Goal: Transaction & Acquisition: Book appointment/travel/reservation

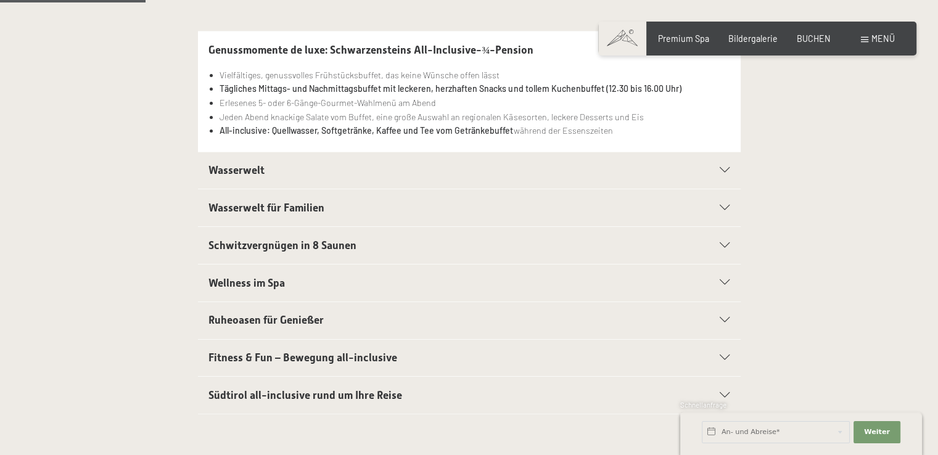
scroll to position [370, 0]
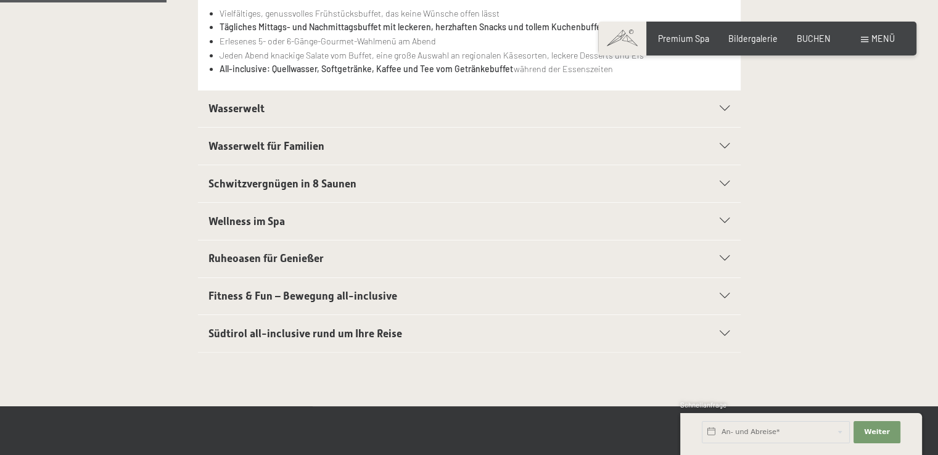
click at [723, 220] on icon at bounding box center [725, 221] width 10 height 6
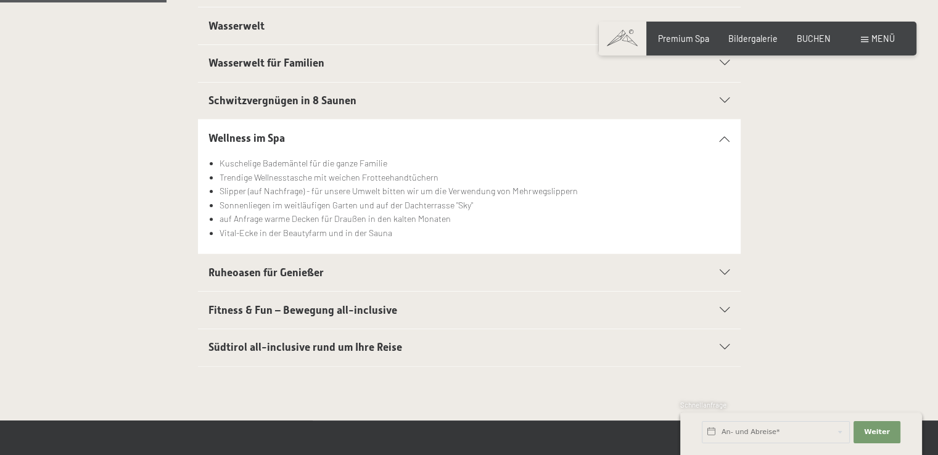
click at [716, 268] on div "Ruheoasen für Genießer" at bounding box center [469, 272] width 521 height 37
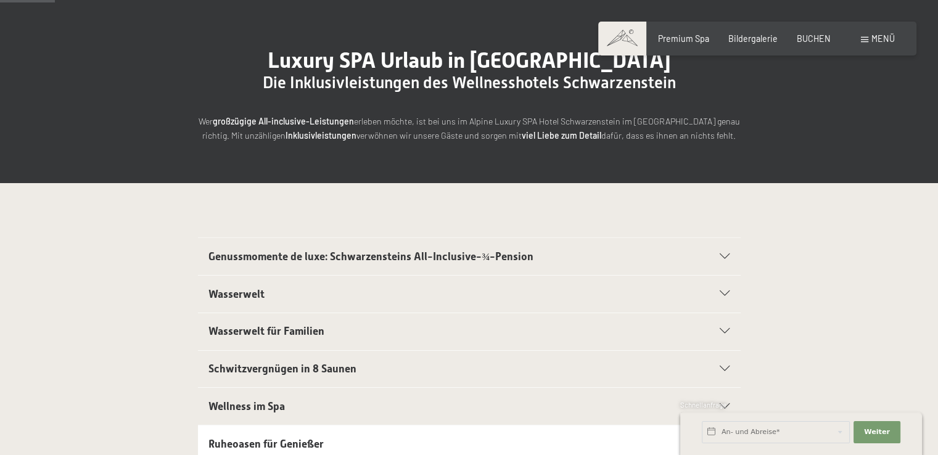
scroll to position [123, 0]
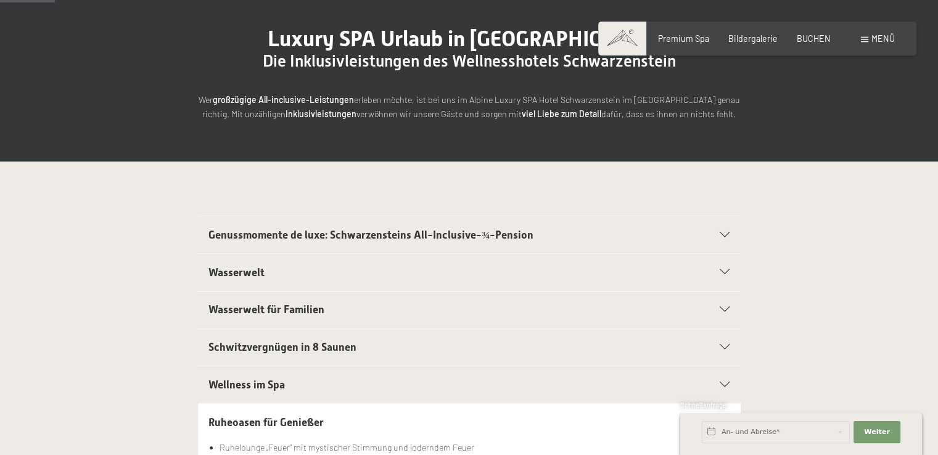
click at [722, 234] on icon at bounding box center [725, 236] width 10 height 6
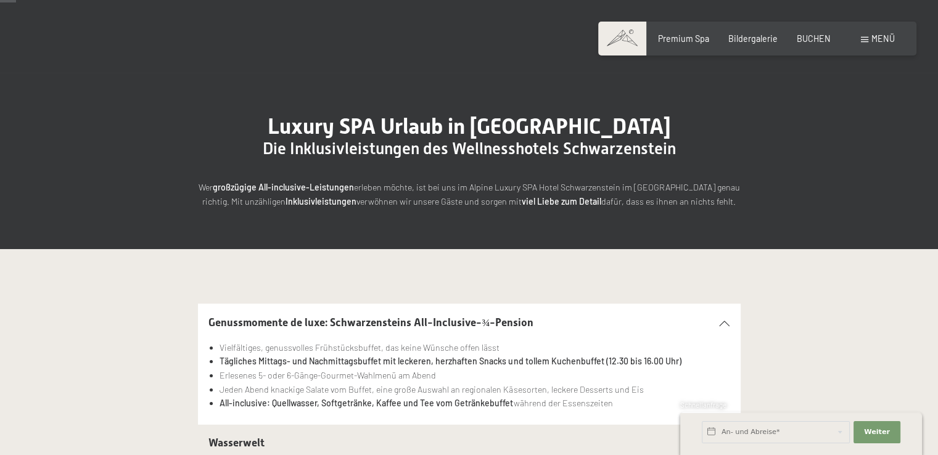
scroll to position [0, 0]
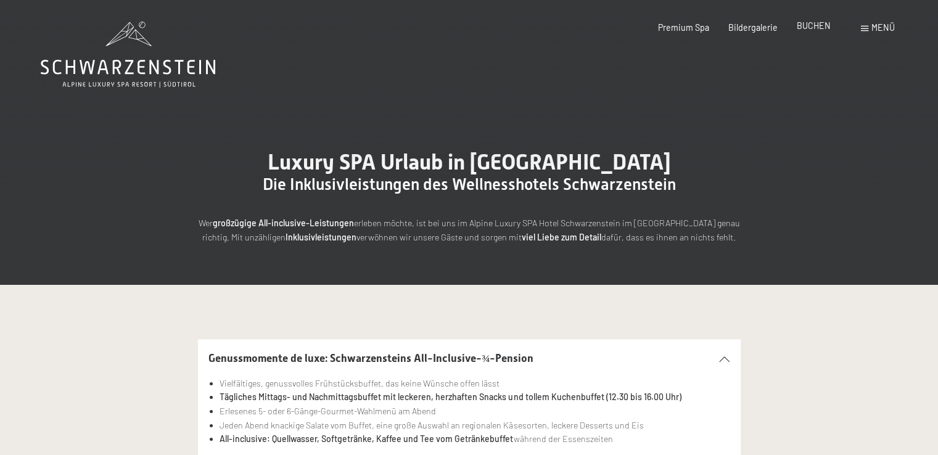
click at [812, 28] on span "BUCHEN" at bounding box center [814, 25] width 34 height 10
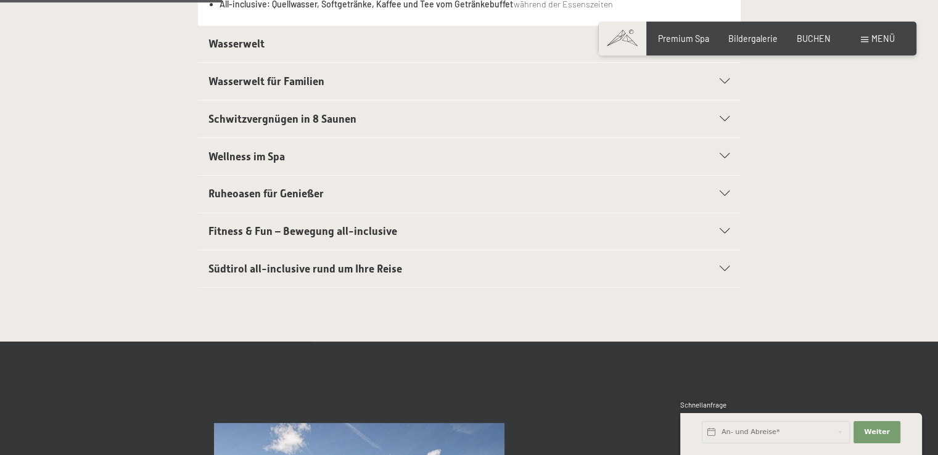
scroll to position [494, 0]
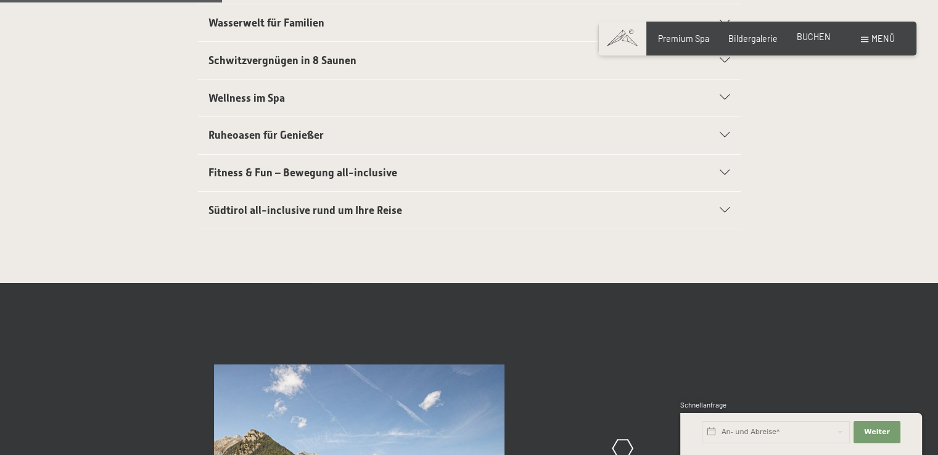
click at [821, 35] on span "BUCHEN" at bounding box center [814, 36] width 34 height 10
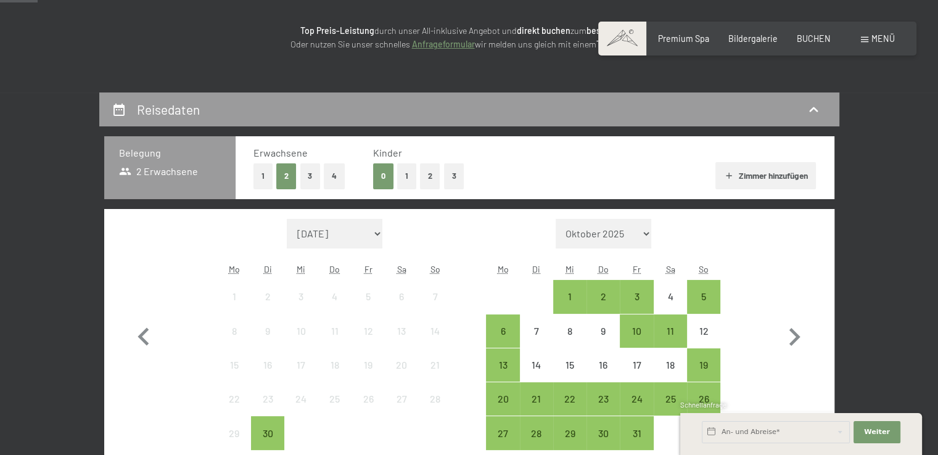
scroll to position [185, 0]
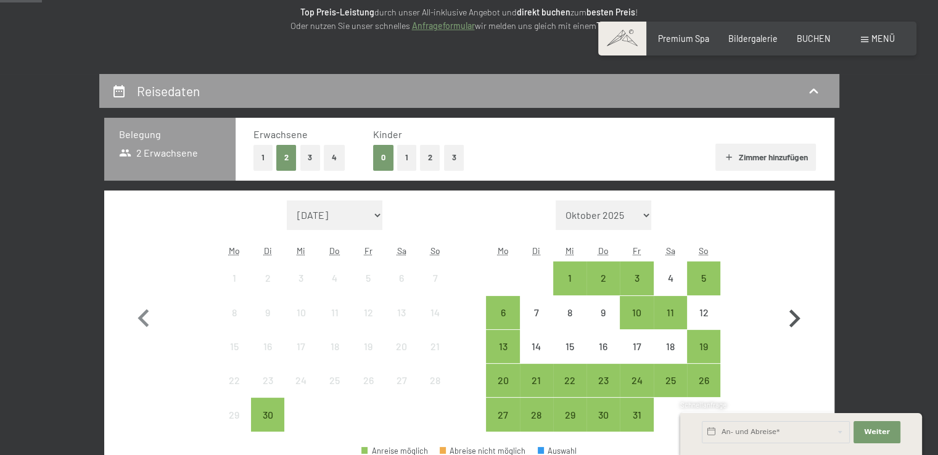
click at [798, 307] on icon "button" at bounding box center [795, 319] width 36 height 36
select select "[DATE]"
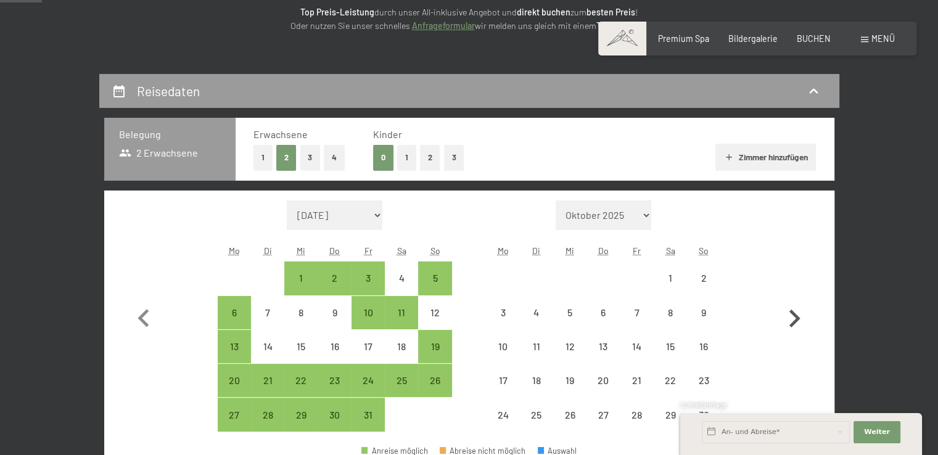
click at [798, 307] on icon "button" at bounding box center [795, 319] width 36 height 36
select select "[DATE]"
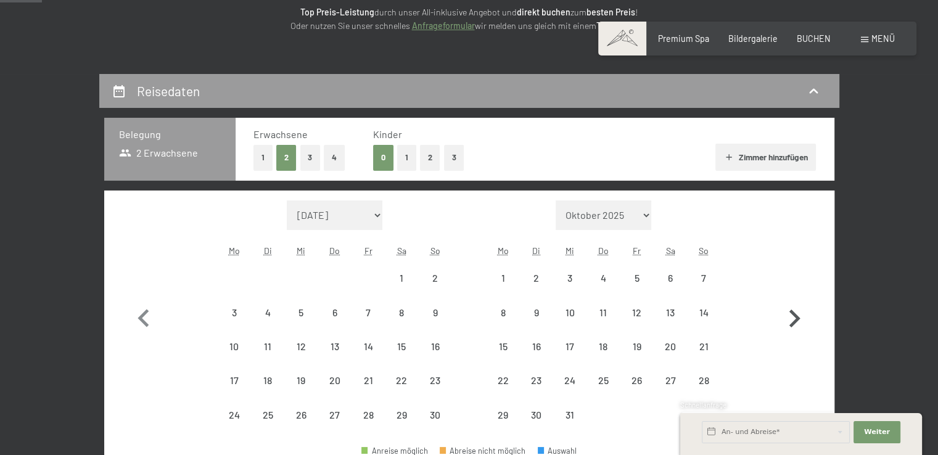
click at [798, 307] on icon "button" at bounding box center [795, 319] width 36 height 36
select select "[DATE]"
select select "2026-01-01"
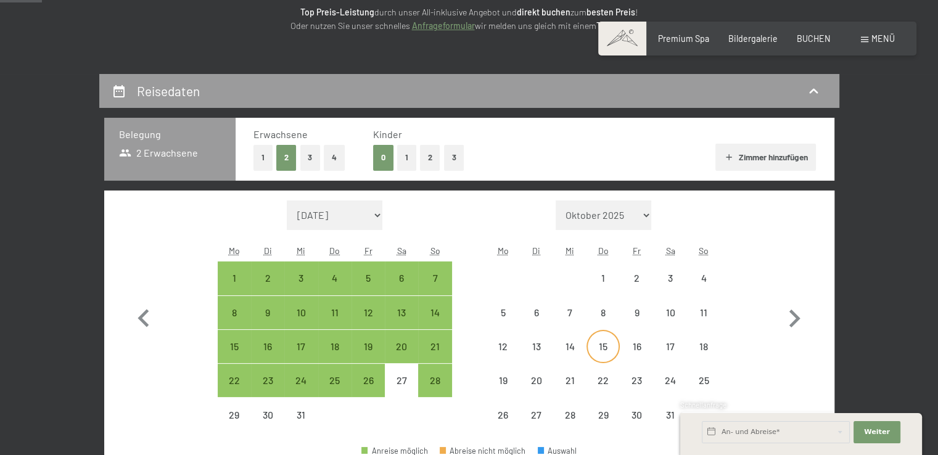
select select "2025-12-01"
select select "2026-01-01"
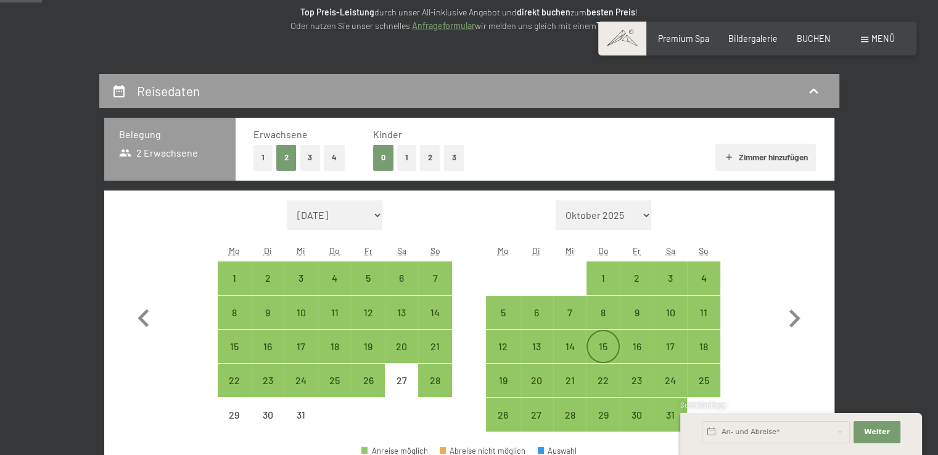
click at [609, 347] on div "15" at bounding box center [603, 357] width 31 height 31
select select "2025-12-01"
select select "2026-01-01"
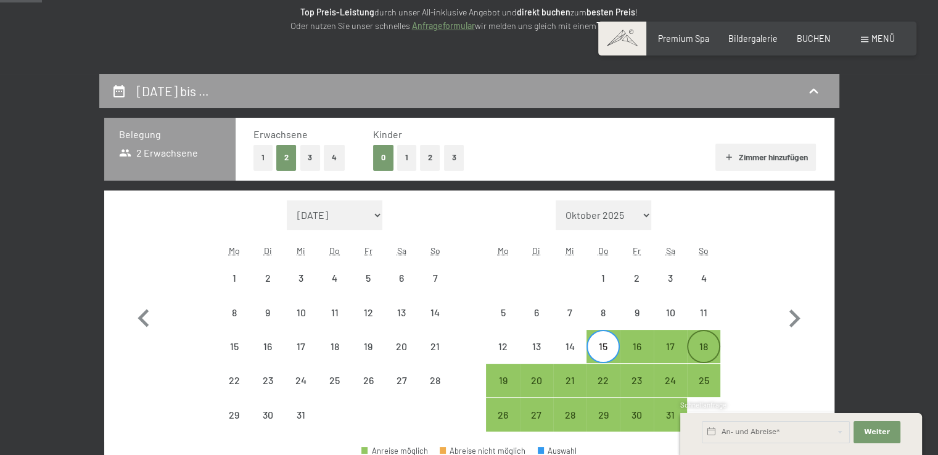
click at [704, 345] on div "18" at bounding box center [703, 357] width 31 height 31
select select "2025-12-01"
select select "2026-01-01"
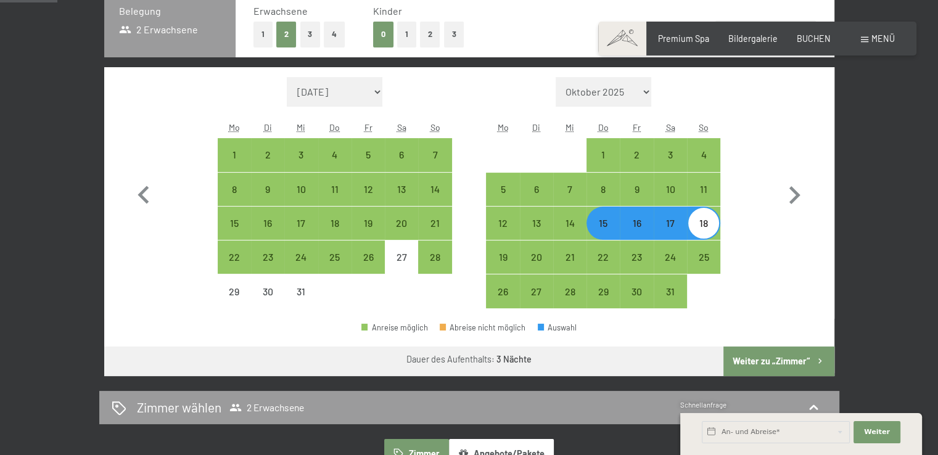
click at [764, 353] on button "Weiter zu „Zimmer“" at bounding box center [779, 362] width 110 height 30
select select "2025-12-01"
select select "2026-01-01"
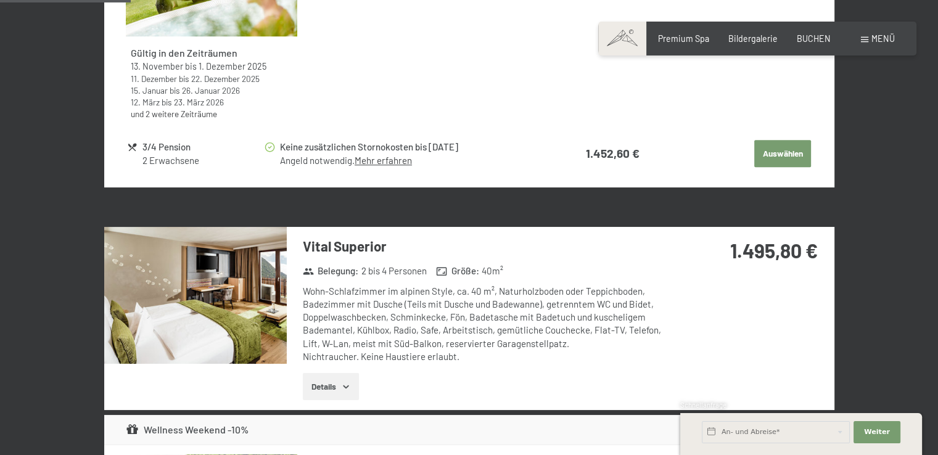
scroll to position [753, 0]
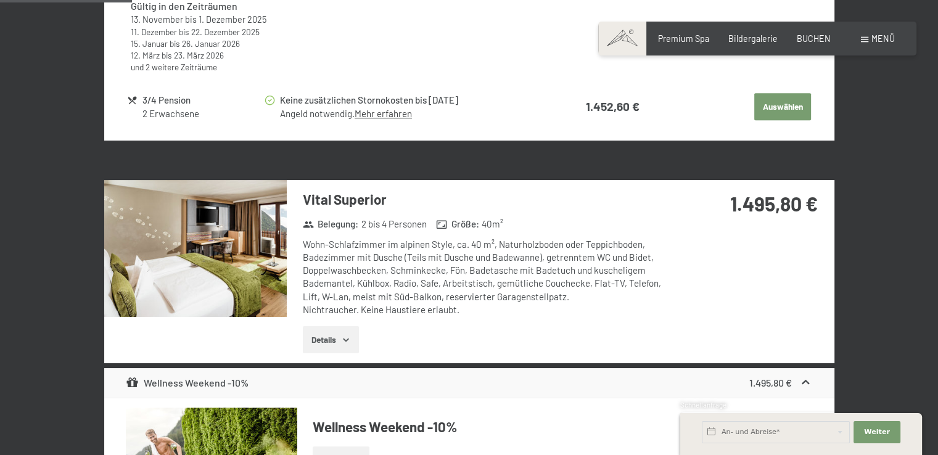
click at [328, 334] on button "Details" at bounding box center [331, 339] width 56 height 27
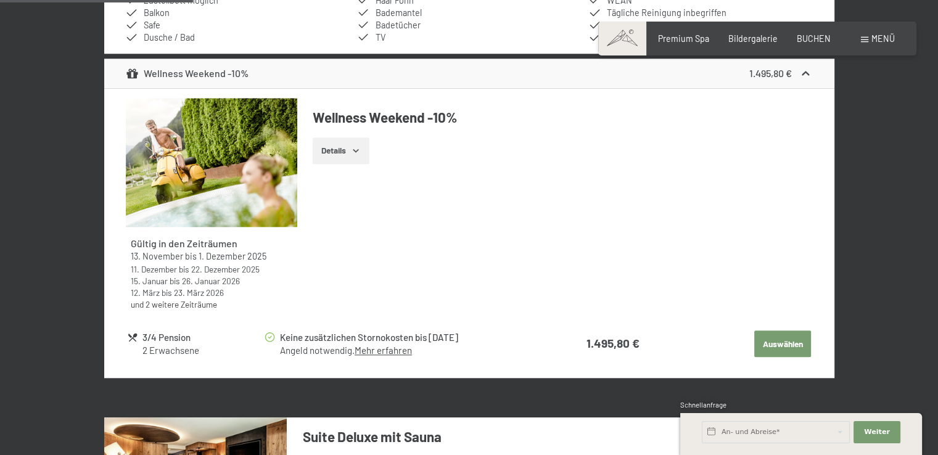
scroll to position [1184, 0]
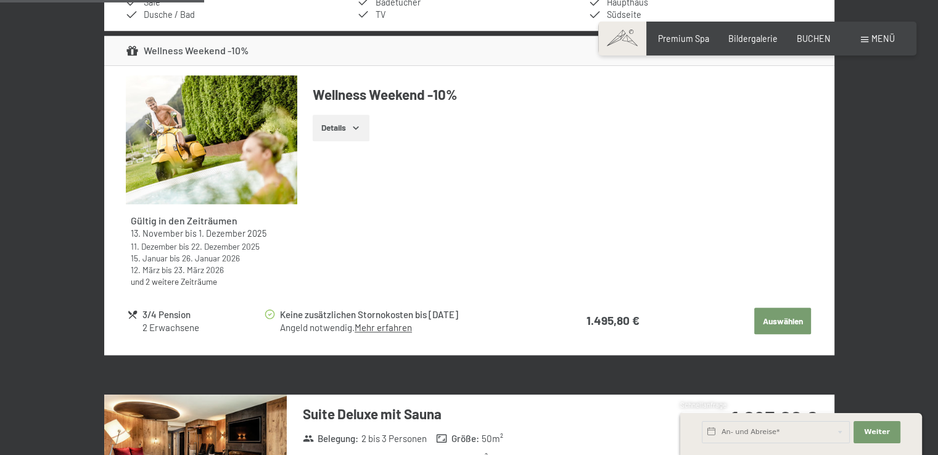
click at [777, 316] on button "Auswählen" at bounding box center [782, 321] width 57 height 27
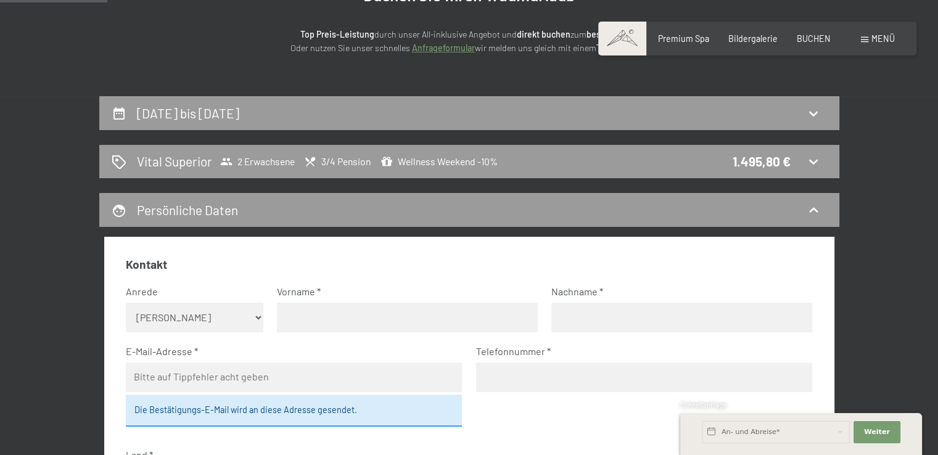
scroll to position [0, 0]
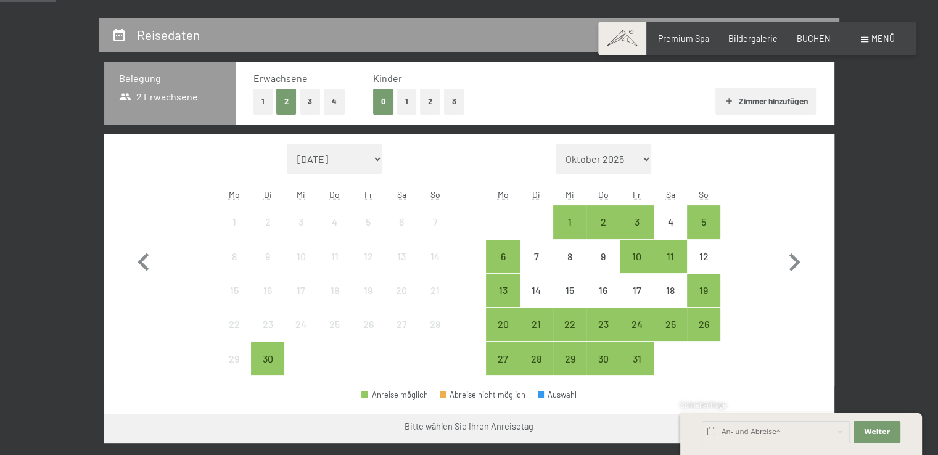
scroll to position [247, 0]
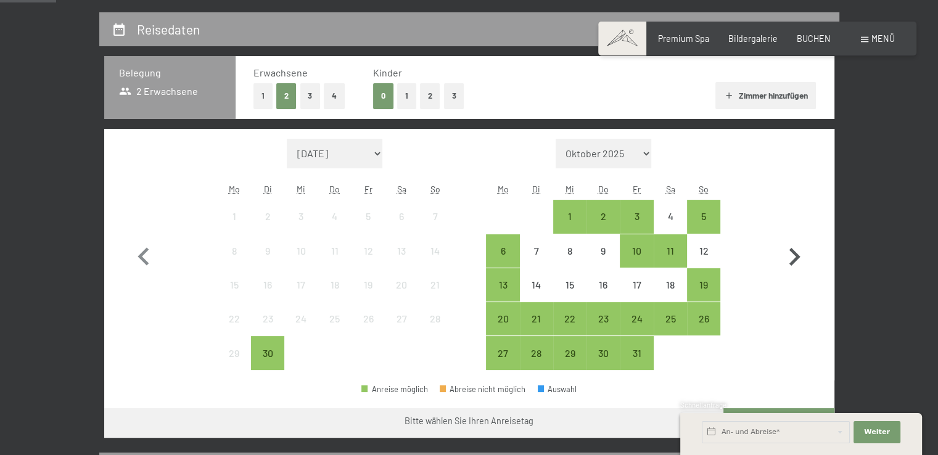
click at [798, 257] on icon "button" at bounding box center [795, 257] width 11 height 18
select select "[DATE]"
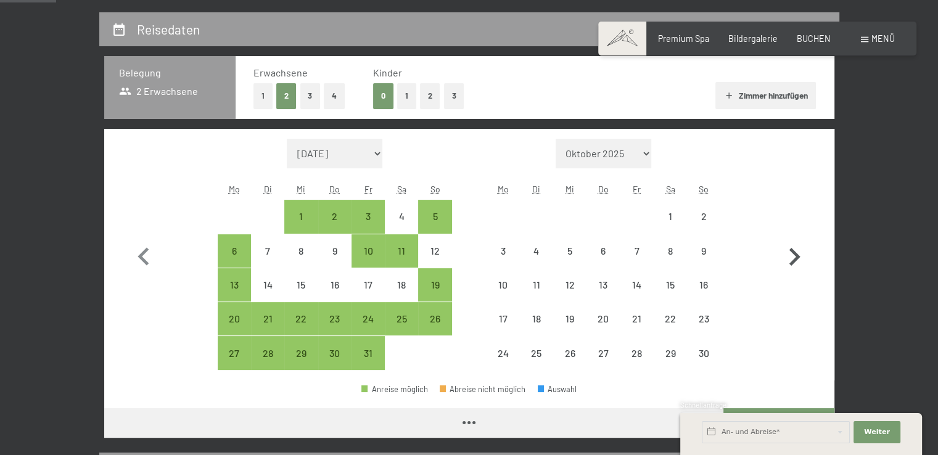
click at [798, 257] on icon "button" at bounding box center [795, 257] width 11 height 18
select select "2025-11-01"
select select "2025-12-01"
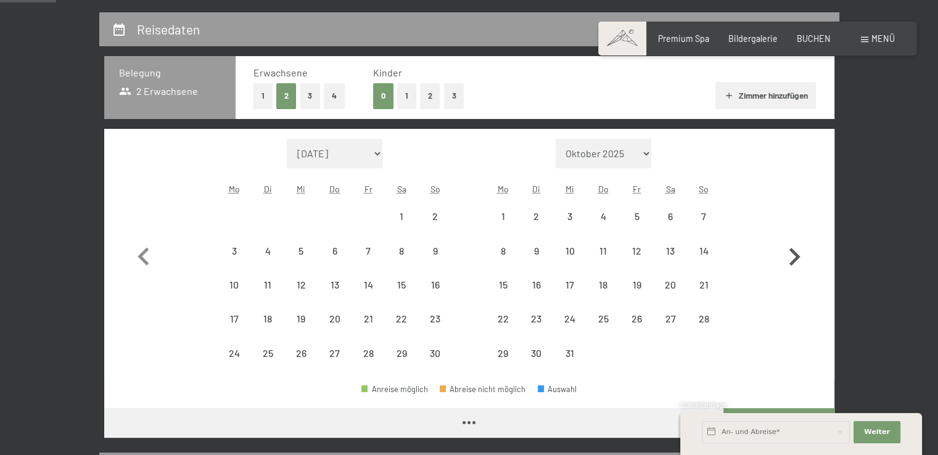
select select "2025-11-01"
select select "2025-12-01"
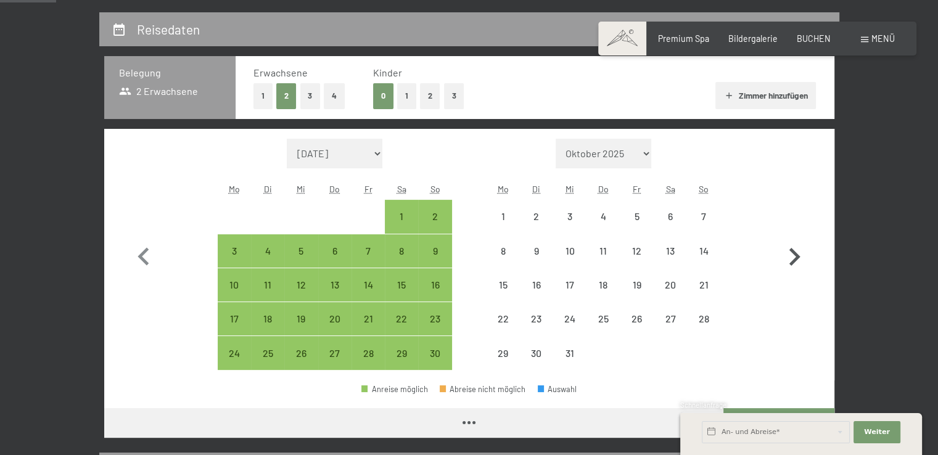
select select "2025-11-01"
select select "2025-12-01"
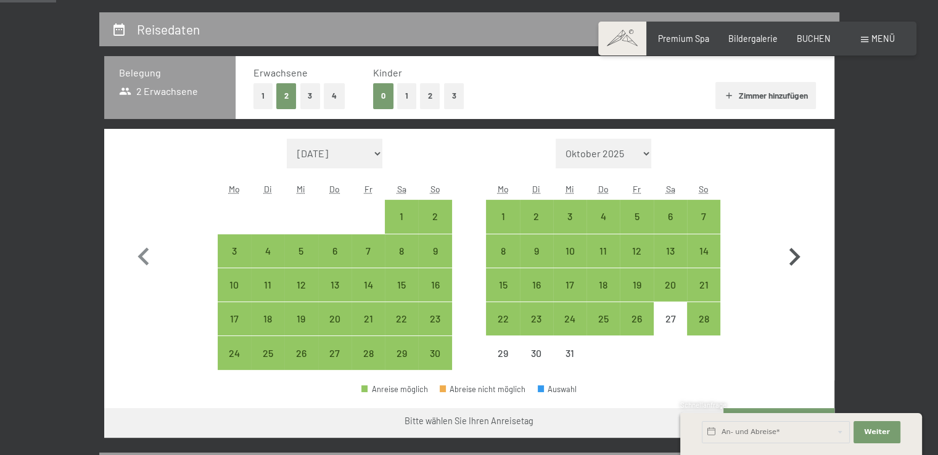
click at [798, 257] on icon "button" at bounding box center [795, 257] width 11 height 18
select select "2025-12-01"
select select "2026-01-01"
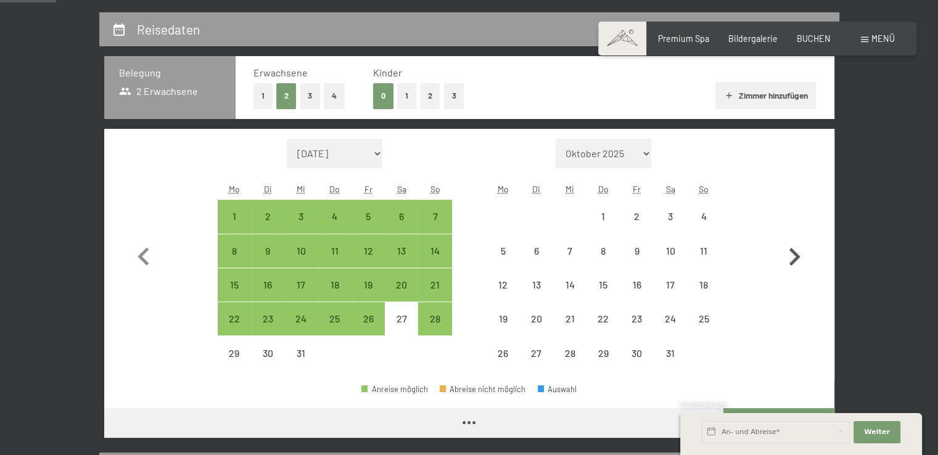
select select "2025-12-01"
select select "2026-01-01"
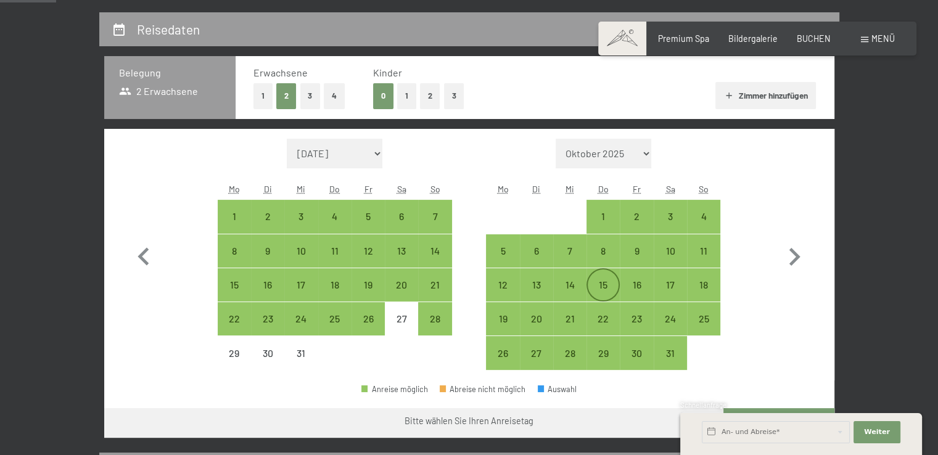
click at [613, 277] on div "15" at bounding box center [603, 285] width 31 height 31
select select "2025-12-01"
select select "2026-01-01"
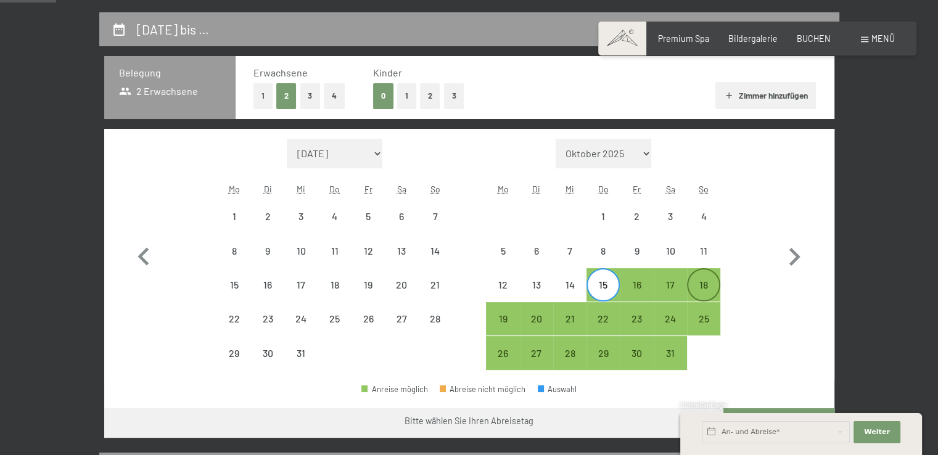
click at [713, 284] on div "18" at bounding box center [703, 295] width 31 height 31
select select "2025-12-01"
select select "2026-01-01"
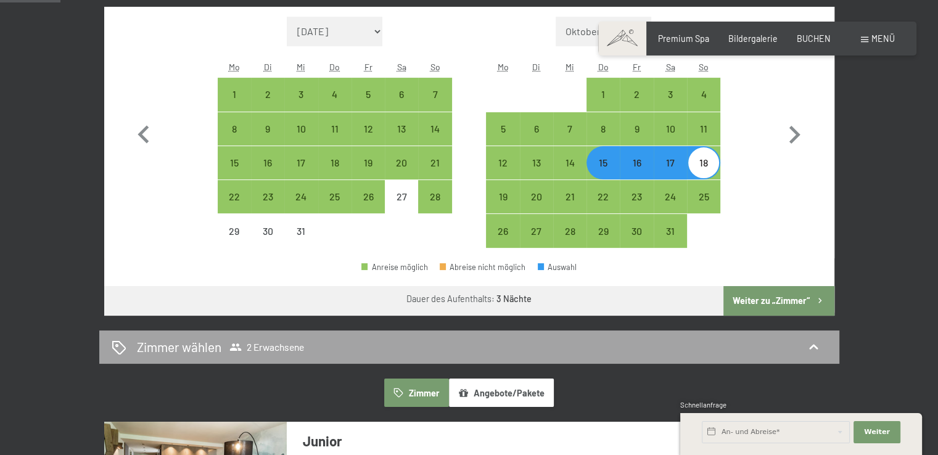
scroll to position [370, 0]
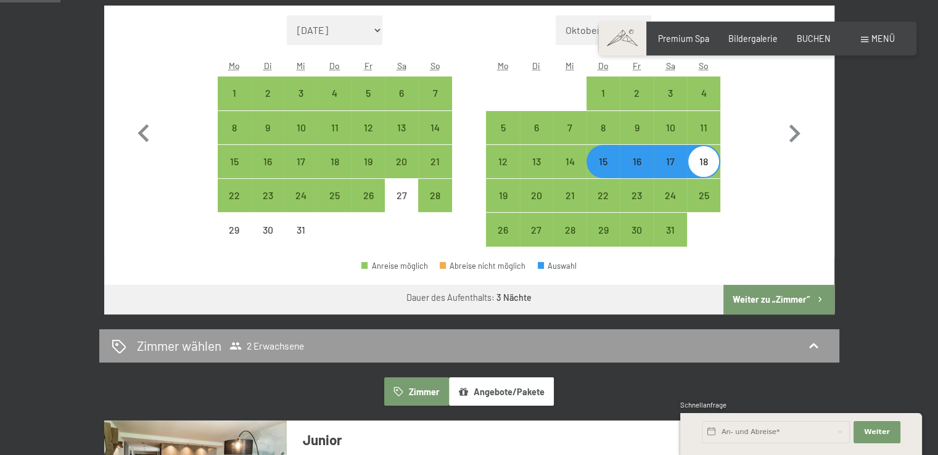
click at [764, 302] on button "Weiter zu „Zimmer“" at bounding box center [779, 300] width 110 height 30
select select "2025-12-01"
select select "2026-01-01"
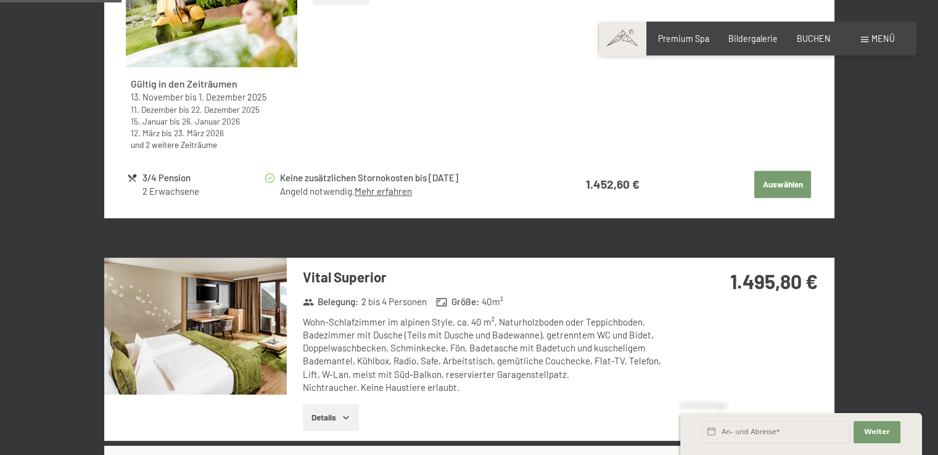
scroll to position [691, 0]
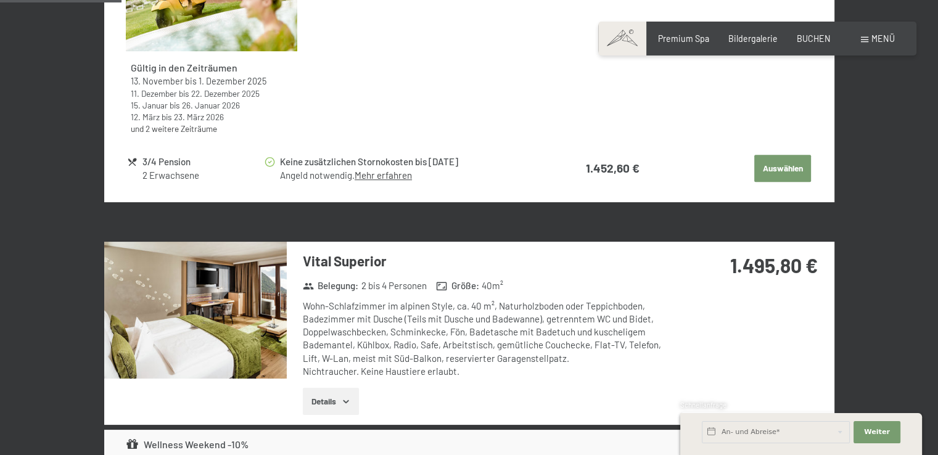
click at [164, 321] on img at bounding box center [195, 310] width 183 height 137
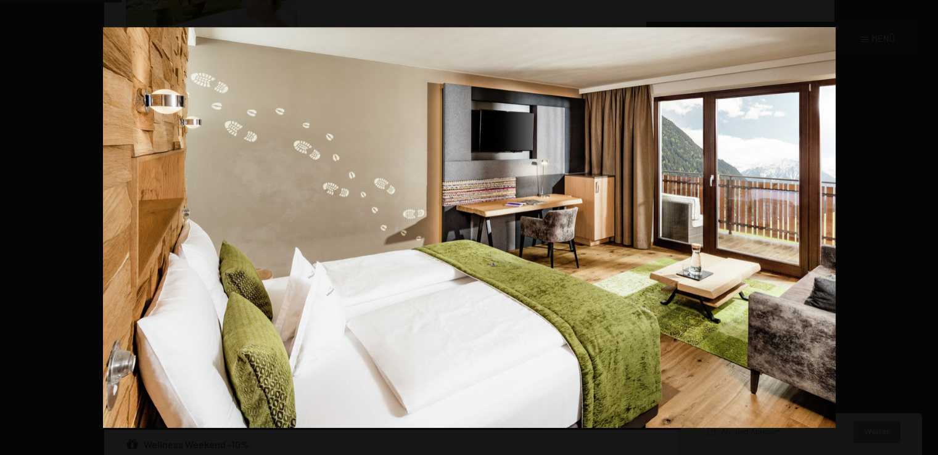
click at [930, 222] on button "button" at bounding box center [916, 228] width 43 height 62
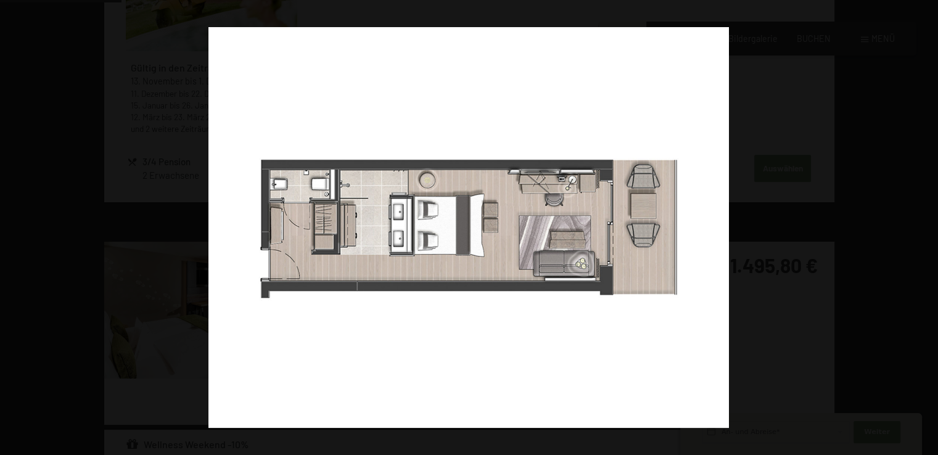
click at [930, 222] on button "button" at bounding box center [916, 228] width 43 height 62
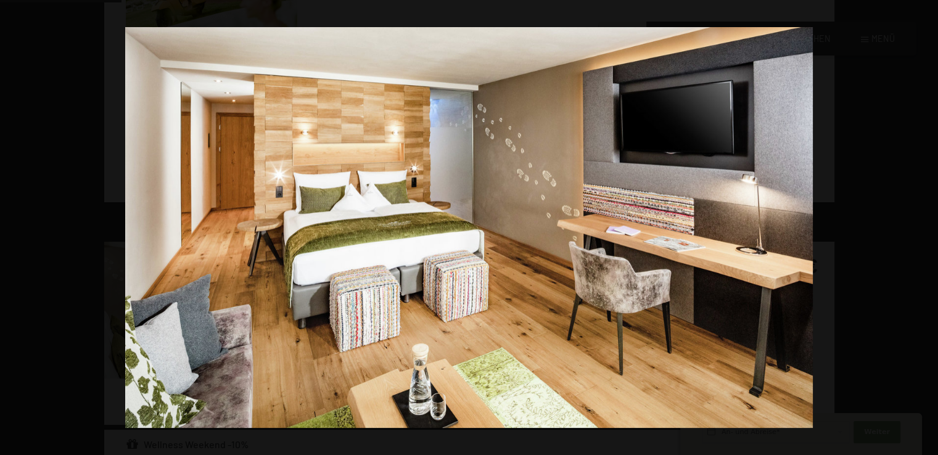
click at [930, 222] on button "button" at bounding box center [916, 228] width 43 height 62
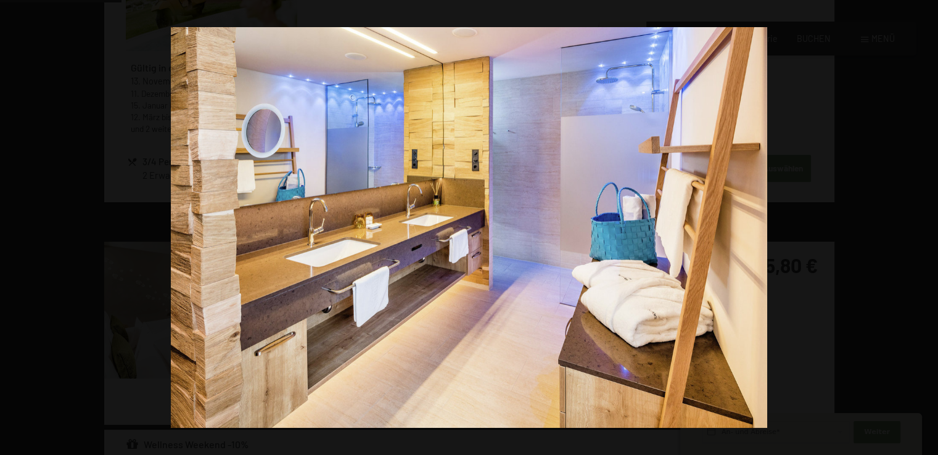
click at [930, 222] on button "button" at bounding box center [916, 228] width 43 height 62
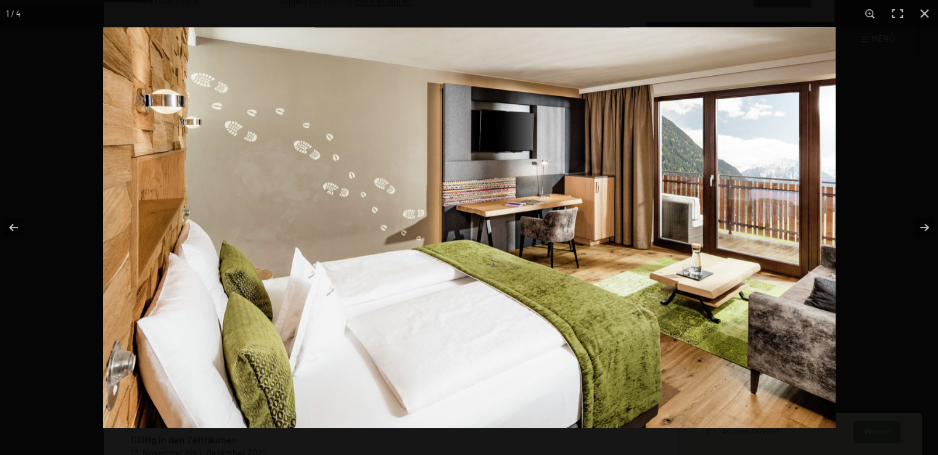
scroll to position [876, 0]
click at [926, 14] on button "button" at bounding box center [924, 13] width 27 height 27
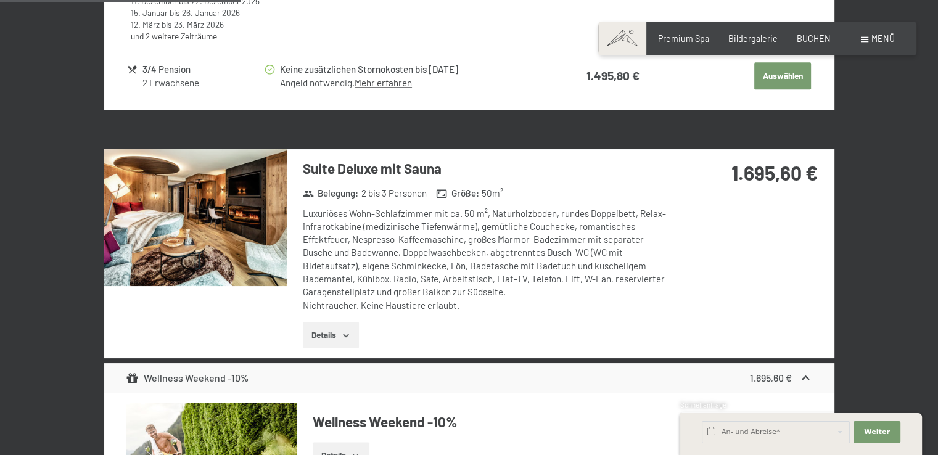
scroll to position [1370, 0]
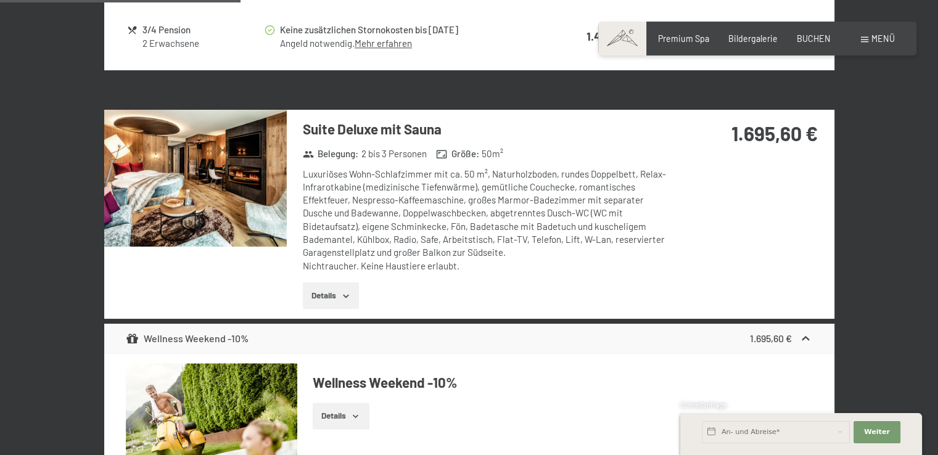
click at [246, 183] on img at bounding box center [195, 178] width 183 height 137
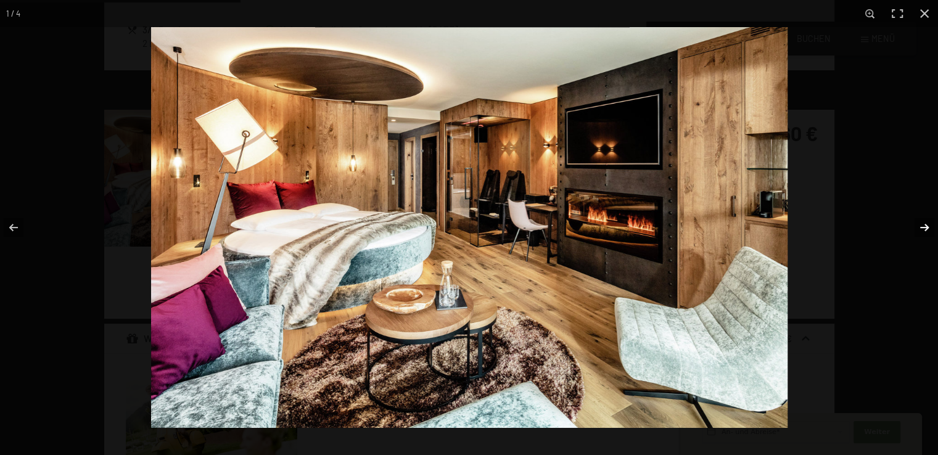
click at [921, 223] on button "button" at bounding box center [916, 228] width 43 height 62
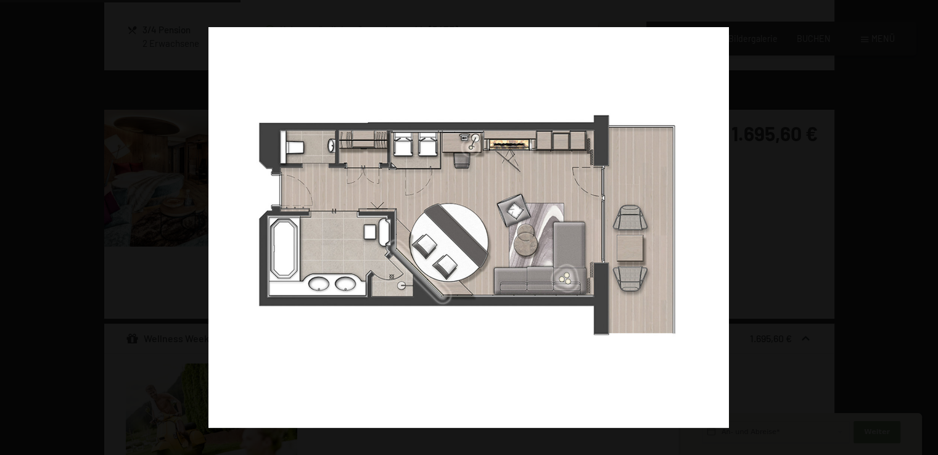
click at [921, 223] on button "button" at bounding box center [916, 228] width 43 height 62
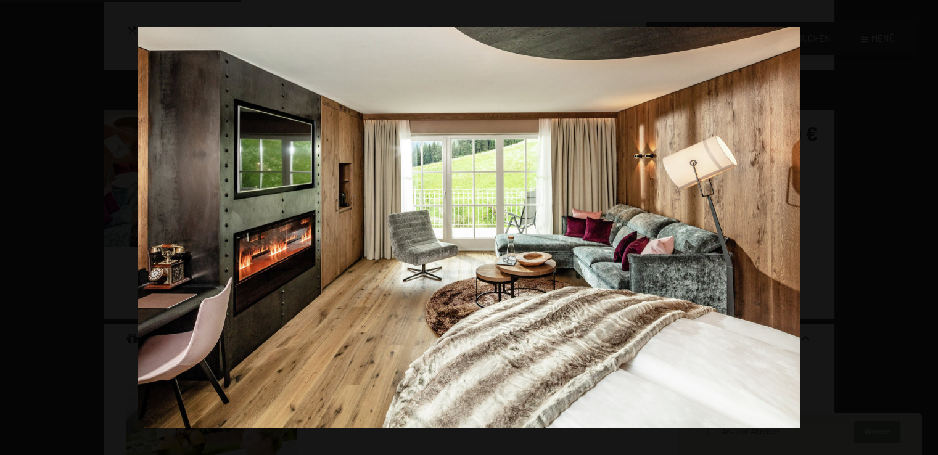
click at [921, 223] on button "button" at bounding box center [916, 228] width 43 height 62
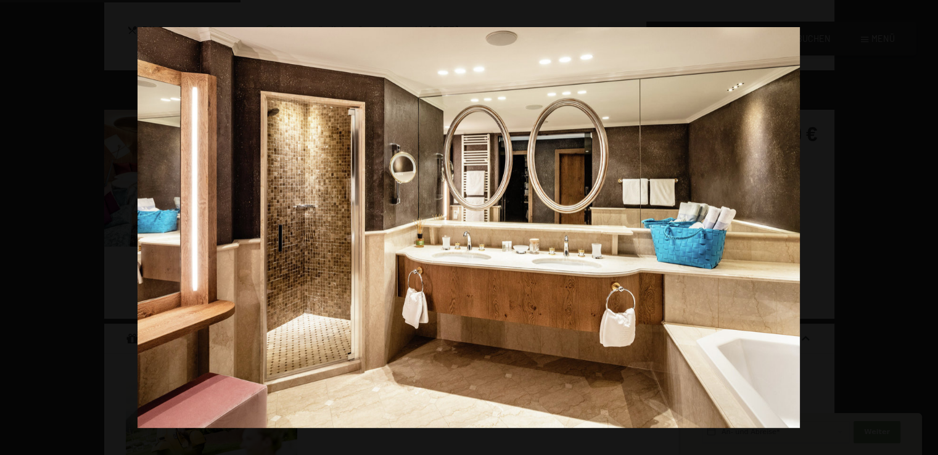
click at [921, 223] on button "button" at bounding box center [916, 228] width 43 height 62
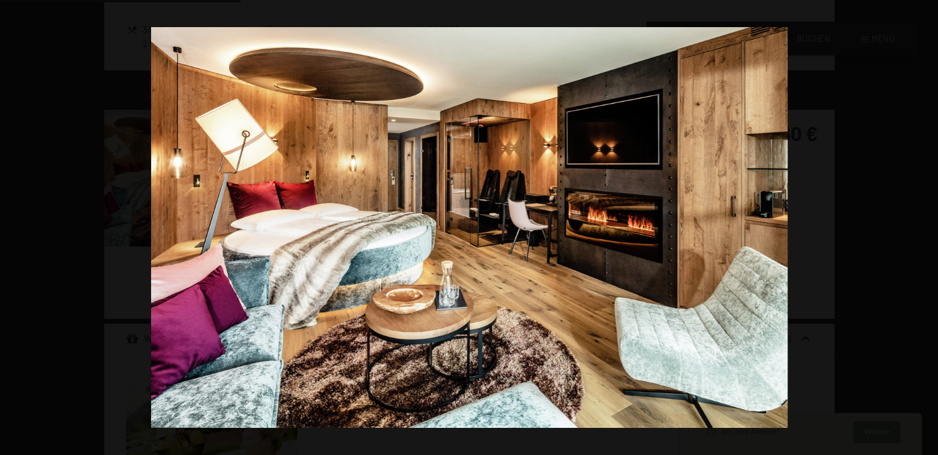
click at [921, 223] on button "button" at bounding box center [916, 228] width 43 height 62
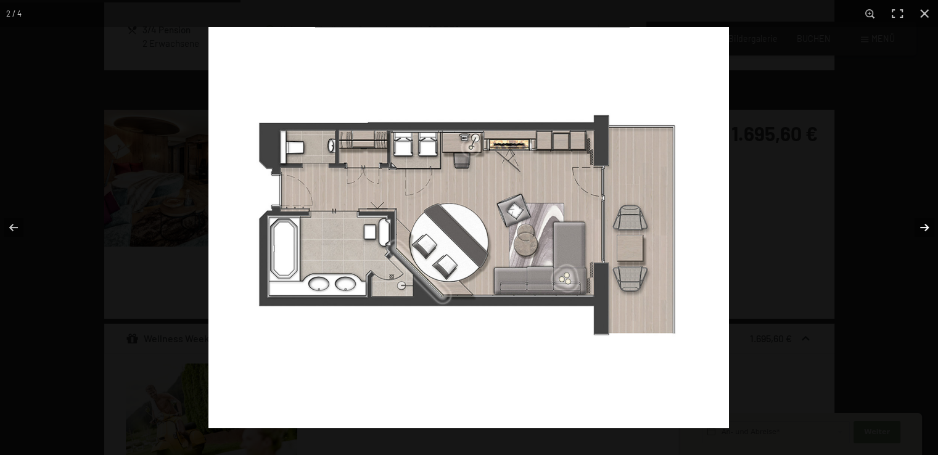
click at [912, 218] on button "button" at bounding box center [916, 228] width 43 height 62
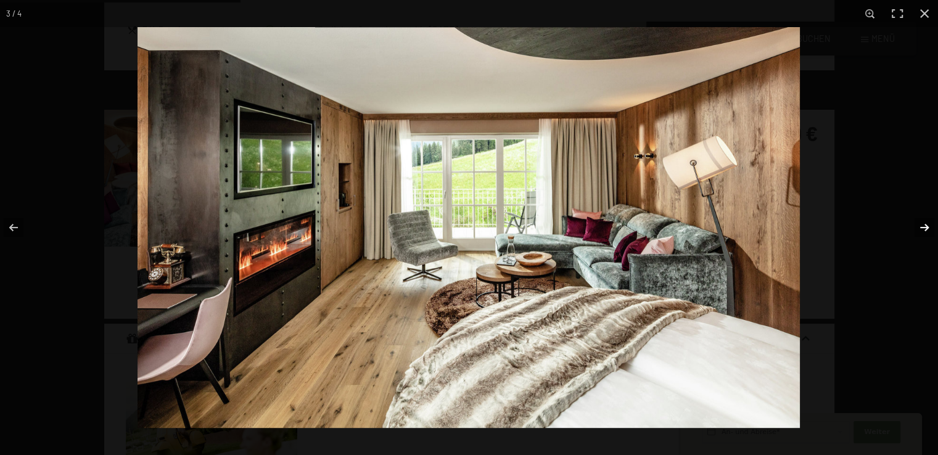
click at [912, 218] on button "button" at bounding box center [916, 228] width 43 height 62
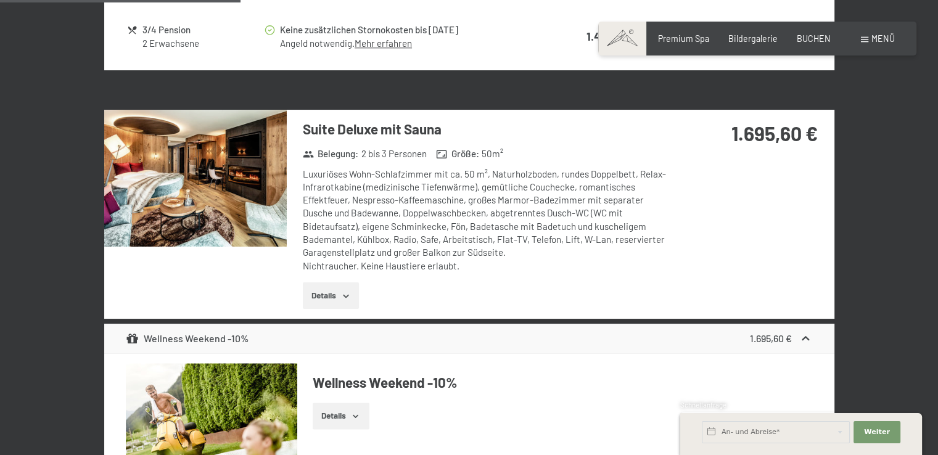
click at [0, 0] on button "button" at bounding box center [0, 0] width 0 height 0
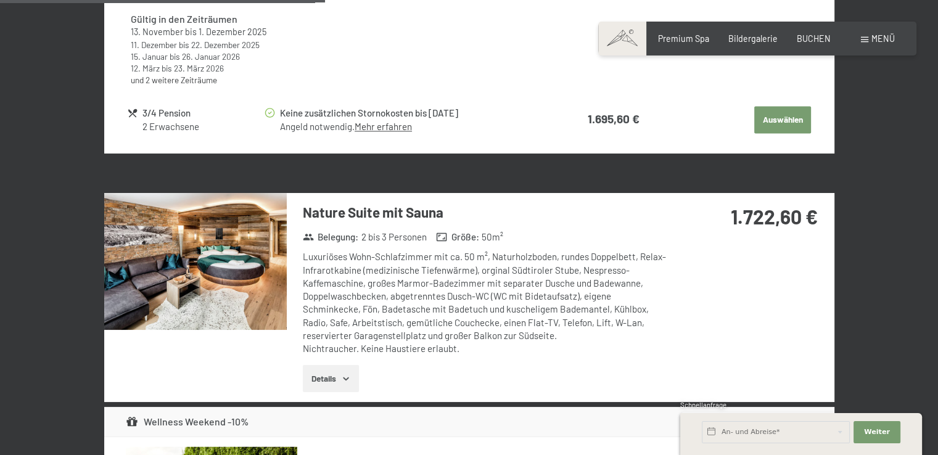
scroll to position [1863, 0]
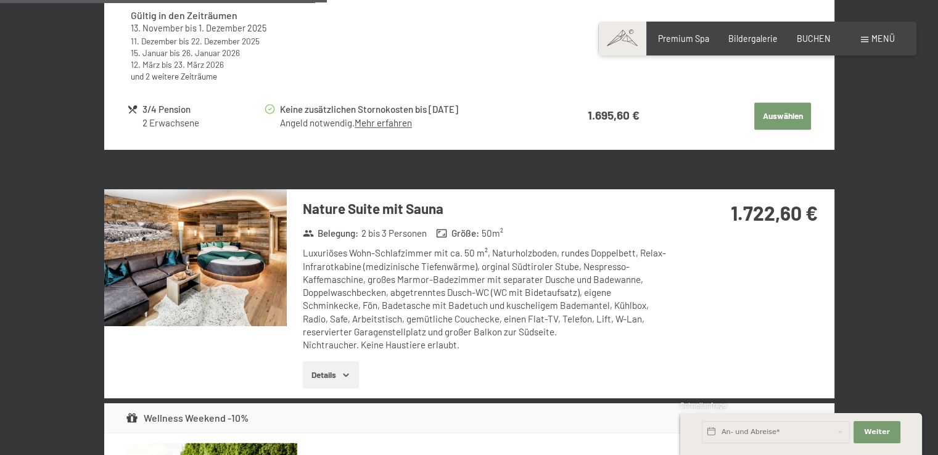
click at [246, 230] on img at bounding box center [195, 257] width 183 height 137
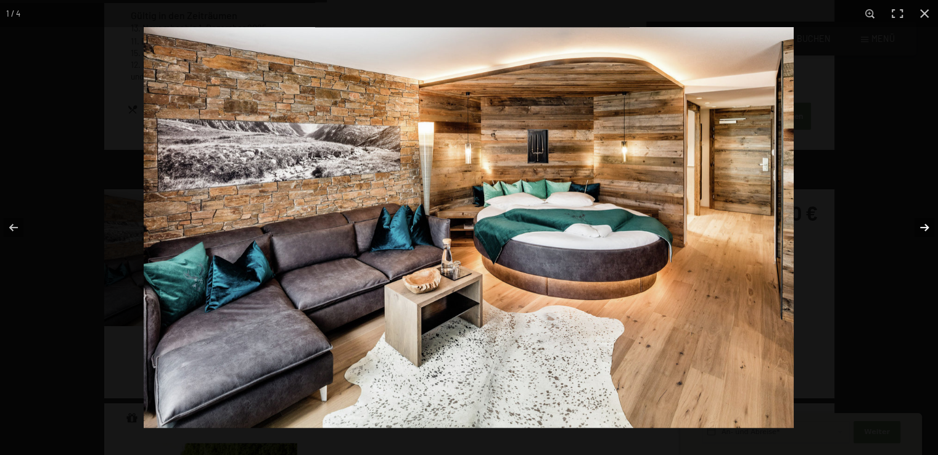
click at [923, 226] on button "button" at bounding box center [916, 228] width 43 height 62
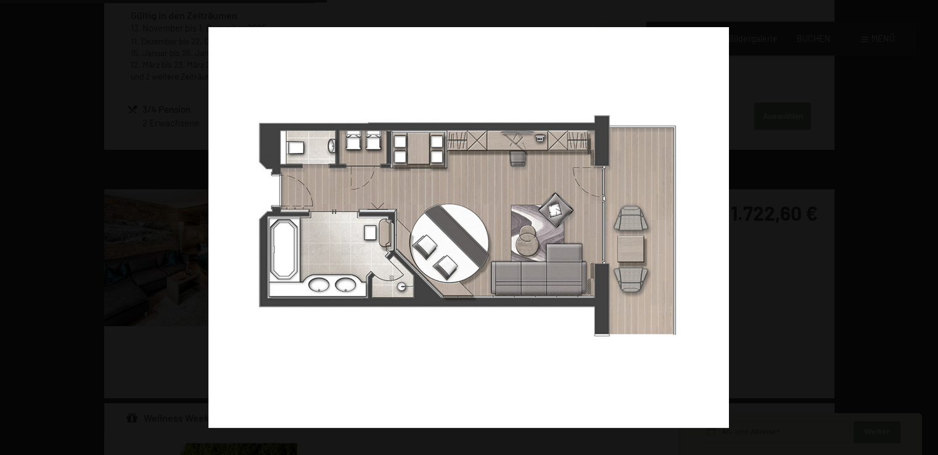
click at [923, 226] on button "button" at bounding box center [916, 228] width 43 height 62
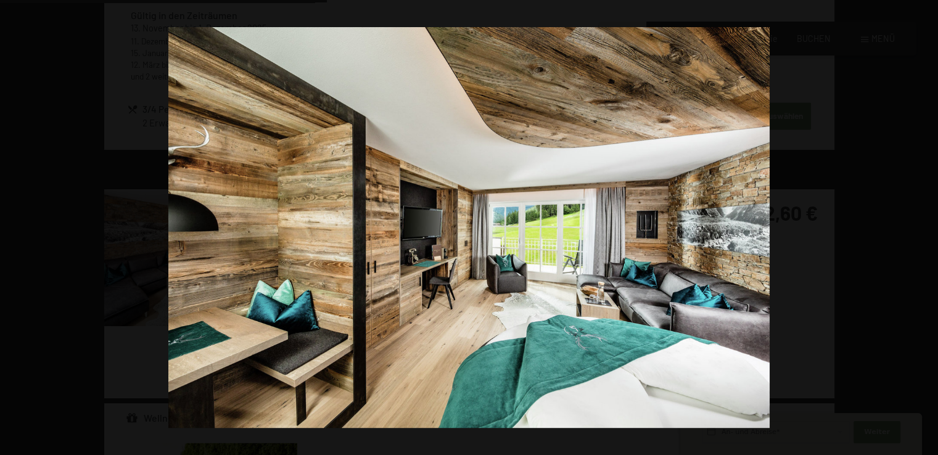
click at [923, 226] on button "button" at bounding box center [916, 228] width 43 height 62
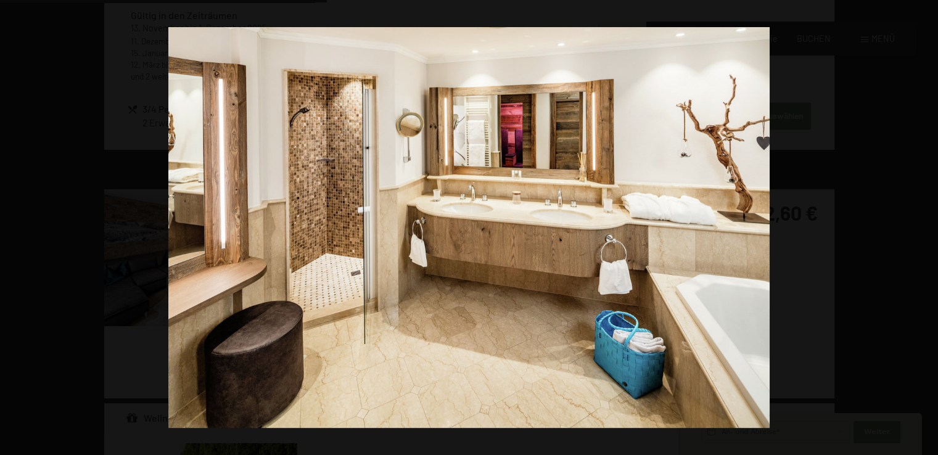
click at [923, 226] on button "button" at bounding box center [916, 228] width 43 height 62
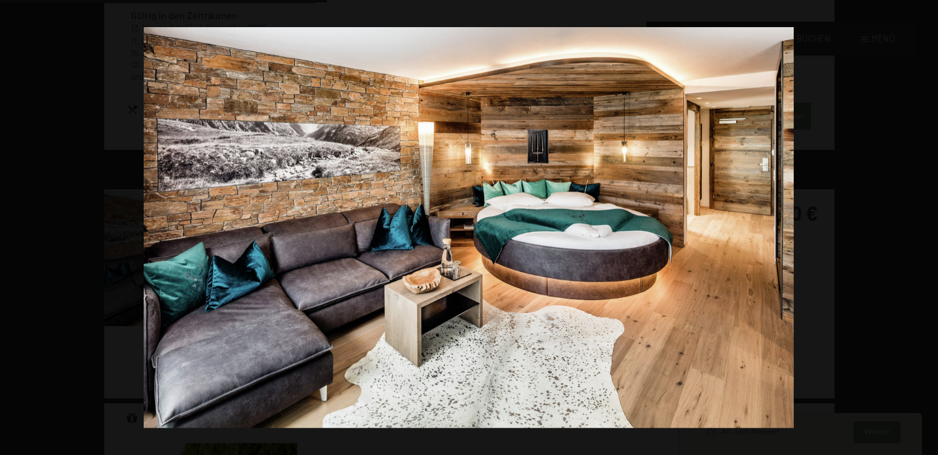
click at [923, 226] on button "button" at bounding box center [916, 228] width 43 height 62
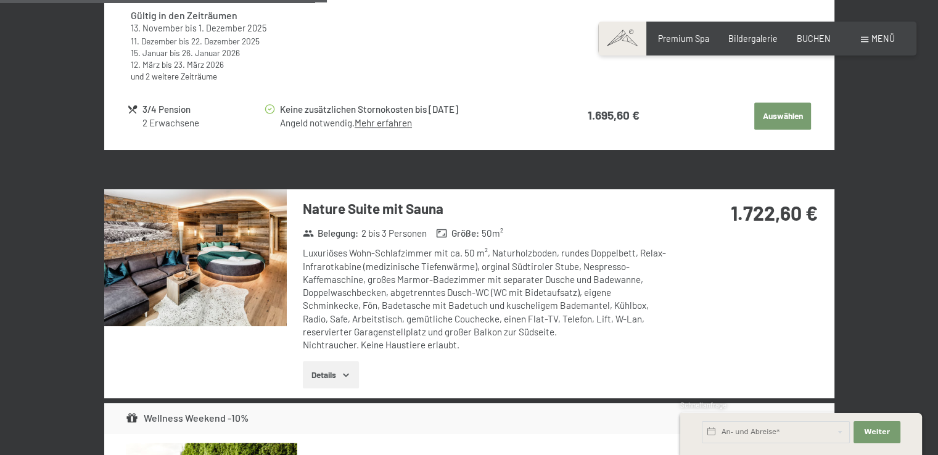
click at [0, 0] on button "button" at bounding box center [0, 0] width 0 height 0
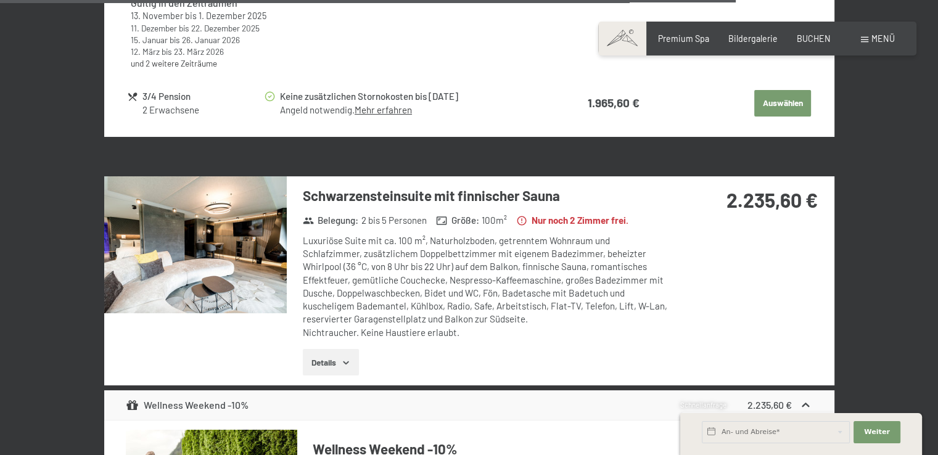
scroll to position [4146, 0]
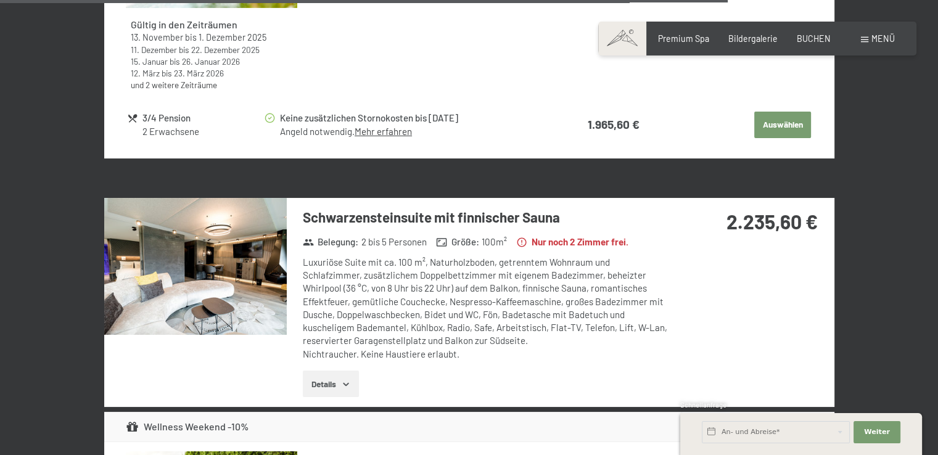
click at [246, 243] on img at bounding box center [195, 266] width 183 height 137
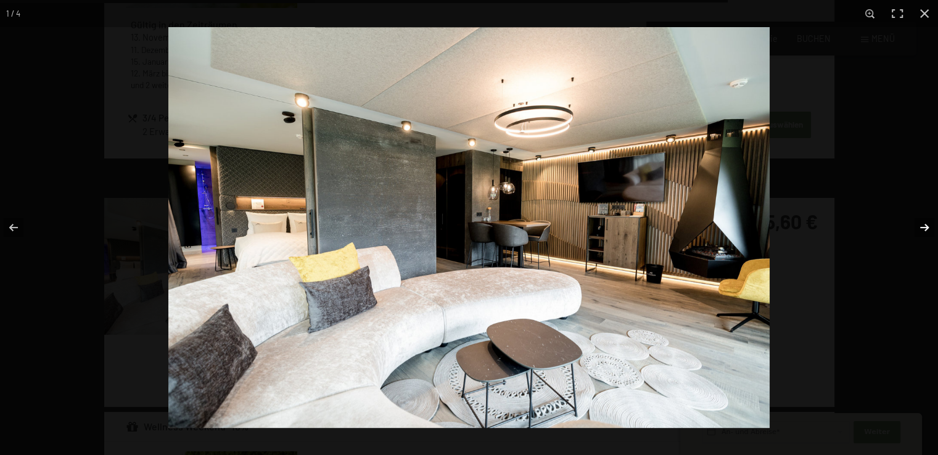
click at [928, 223] on button "button" at bounding box center [916, 228] width 43 height 62
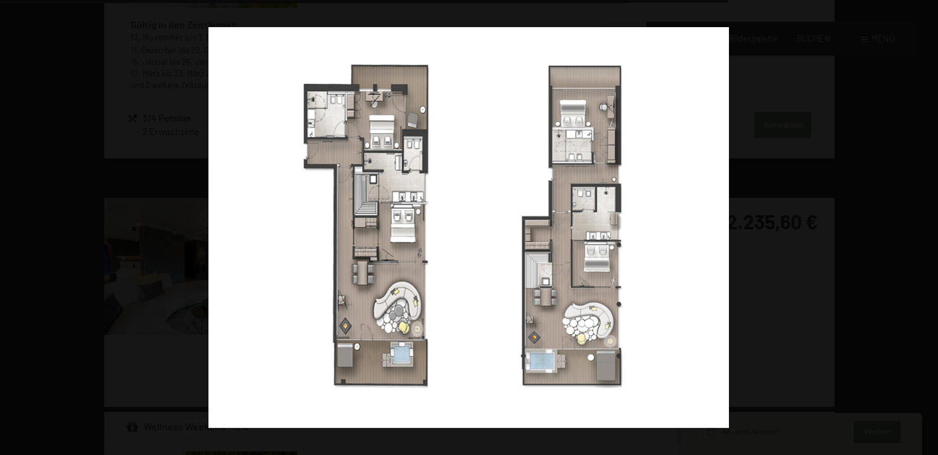
click at [928, 223] on button "button" at bounding box center [916, 228] width 43 height 62
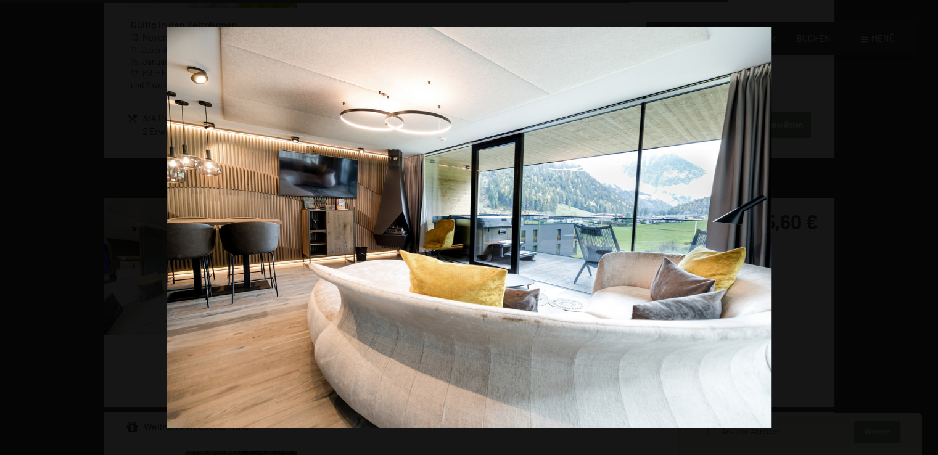
click at [928, 223] on button "button" at bounding box center [916, 228] width 43 height 62
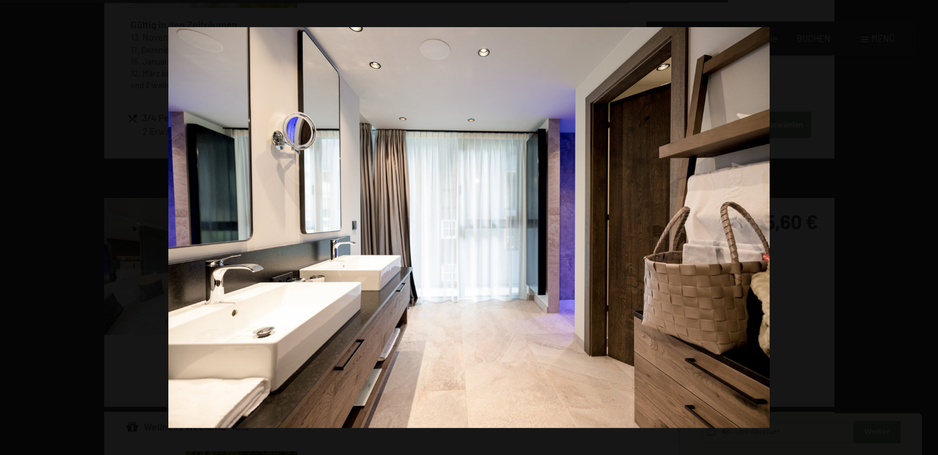
click at [928, 223] on button "button" at bounding box center [916, 228] width 43 height 62
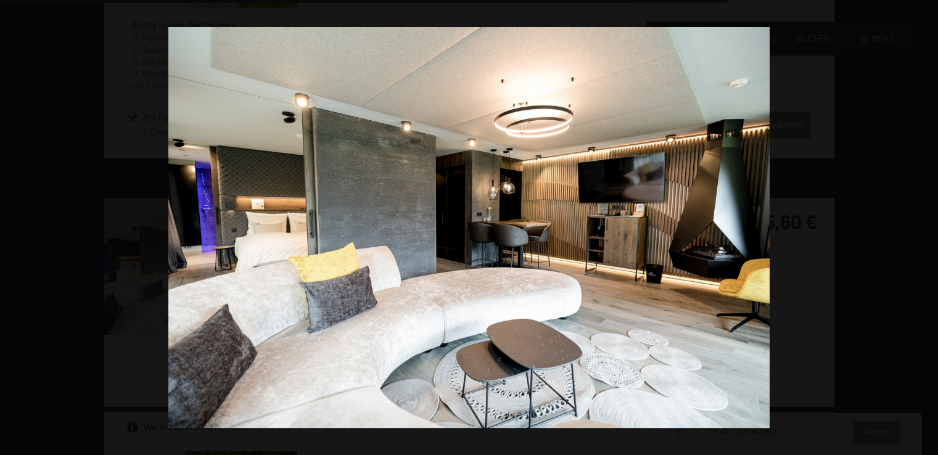
click at [928, 223] on button "button" at bounding box center [916, 228] width 43 height 62
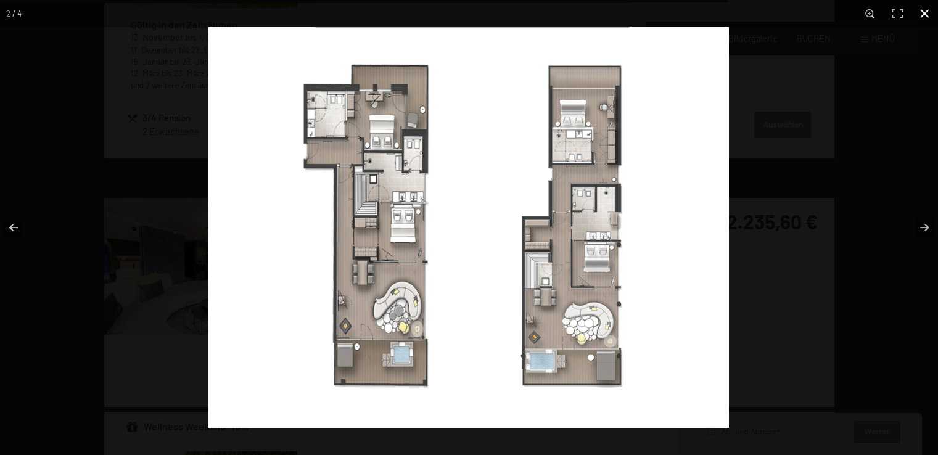
click at [929, 4] on button "button" at bounding box center [924, 13] width 27 height 27
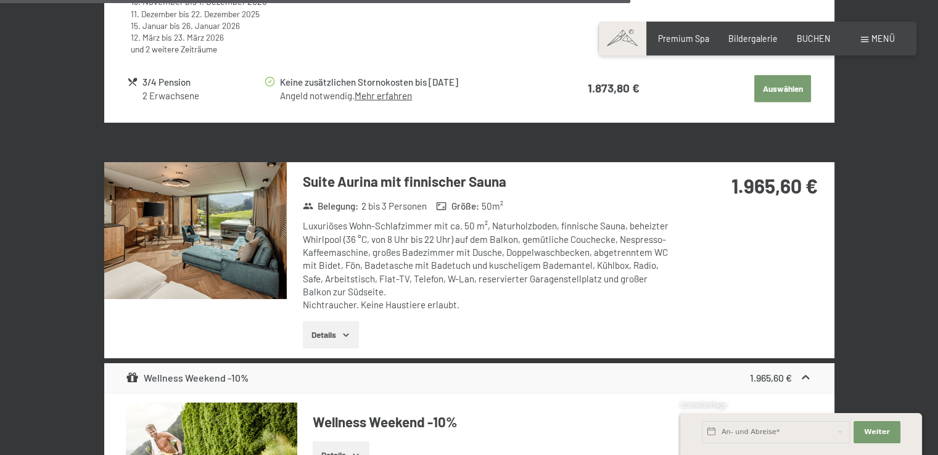
scroll to position [3590, 0]
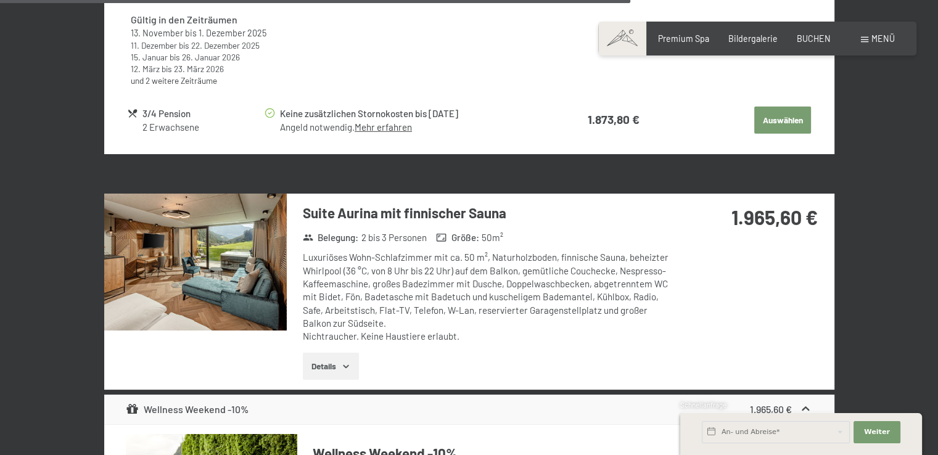
click at [368, 204] on h3 "Suite Aurina mit finnischer Sauna" at bounding box center [486, 213] width 367 height 19
click at [264, 219] on img at bounding box center [195, 262] width 183 height 137
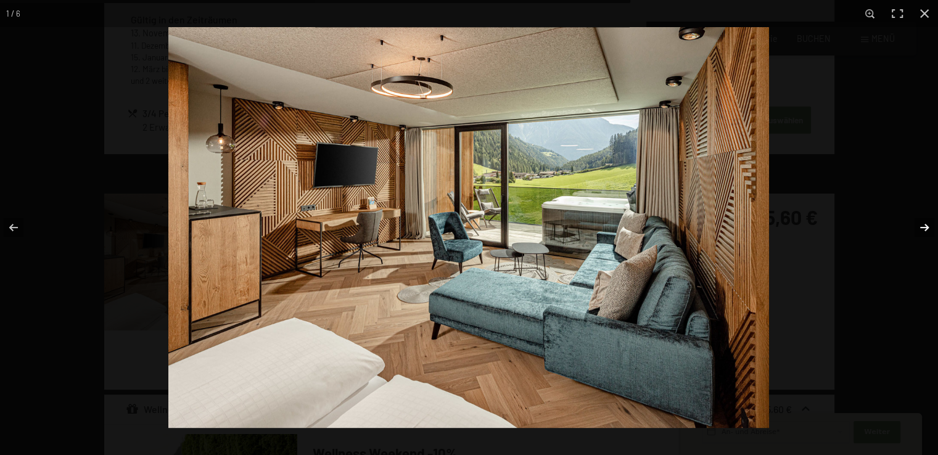
click at [930, 229] on button "button" at bounding box center [916, 228] width 43 height 62
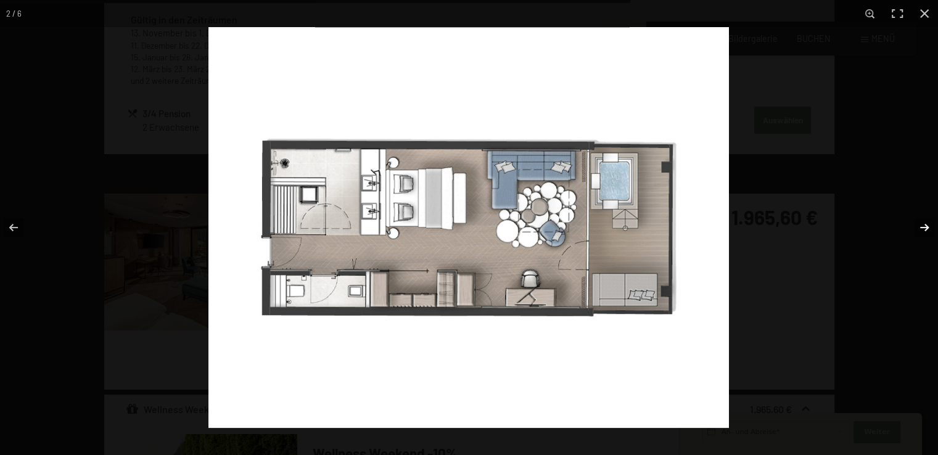
click at [930, 229] on button "button" at bounding box center [916, 228] width 43 height 62
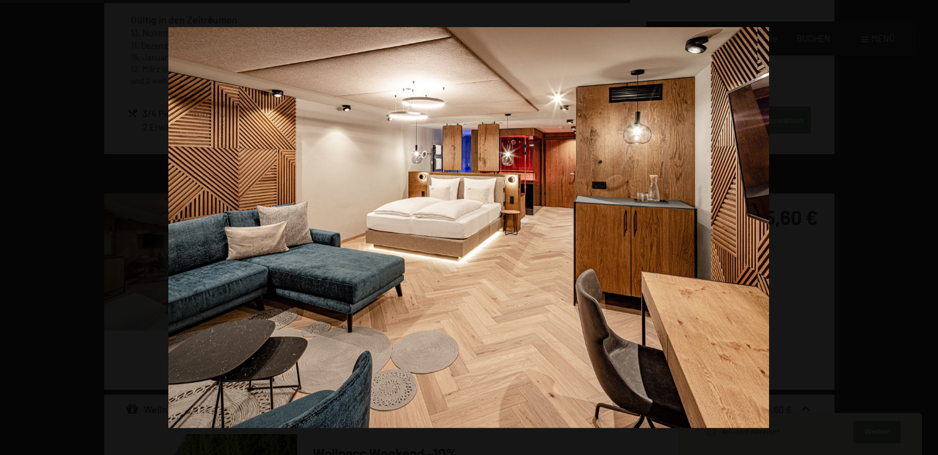
click at [930, 229] on button "button" at bounding box center [916, 228] width 43 height 62
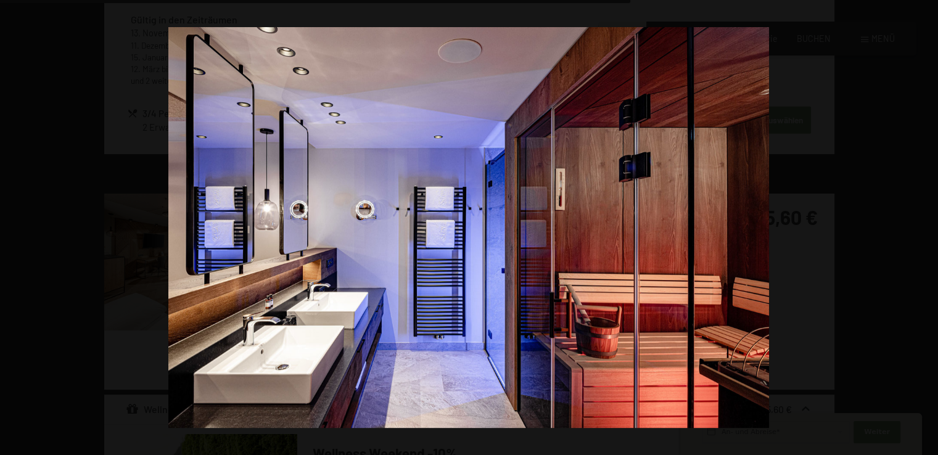
click at [930, 229] on button "button" at bounding box center [916, 228] width 43 height 62
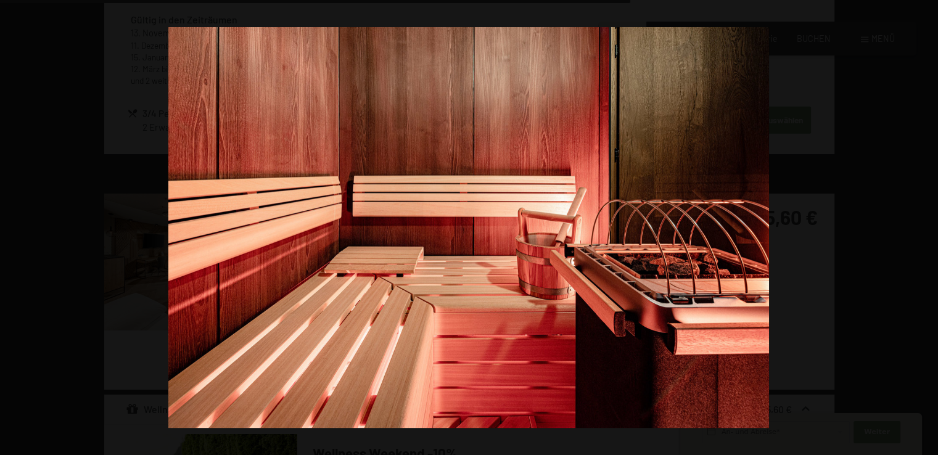
click at [930, 229] on button "button" at bounding box center [916, 228] width 43 height 62
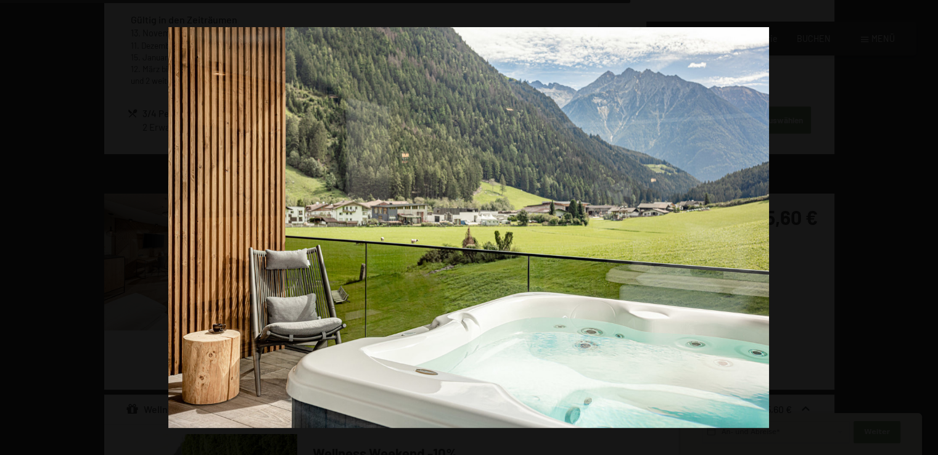
click at [930, 229] on button "button" at bounding box center [916, 228] width 43 height 62
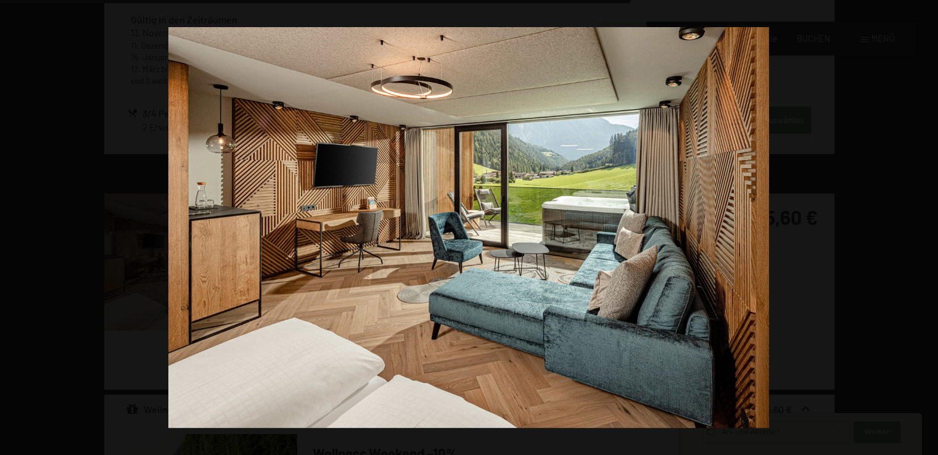
click at [930, 229] on button "button" at bounding box center [916, 228] width 43 height 62
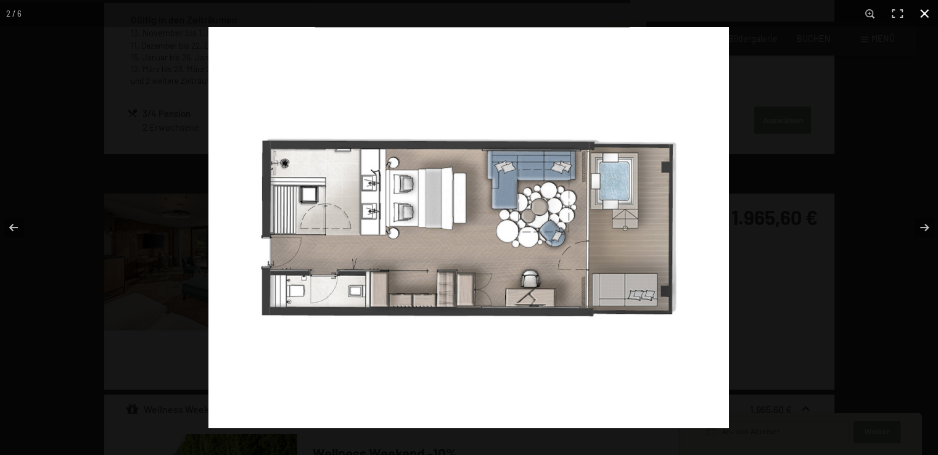
click at [922, 9] on button "button" at bounding box center [924, 13] width 27 height 27
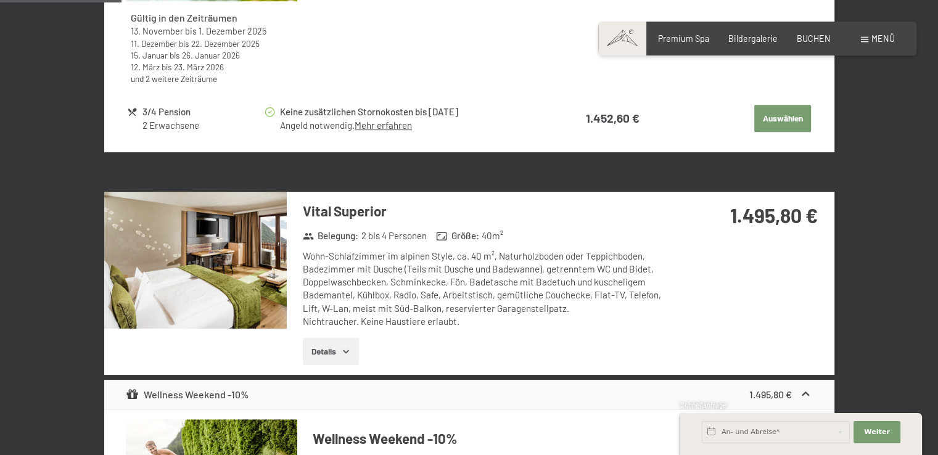
scroll to position [691, 0]
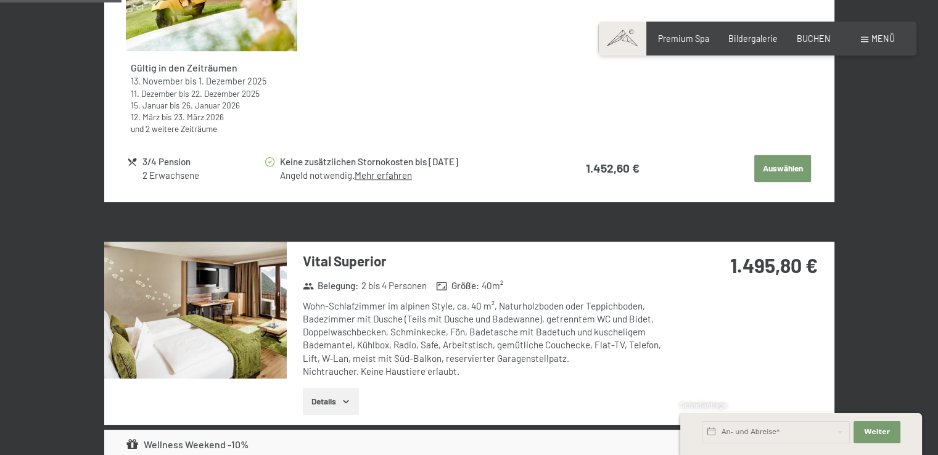
click at [259, 299] on img at bounding box center [195, 310] width 183 height 137
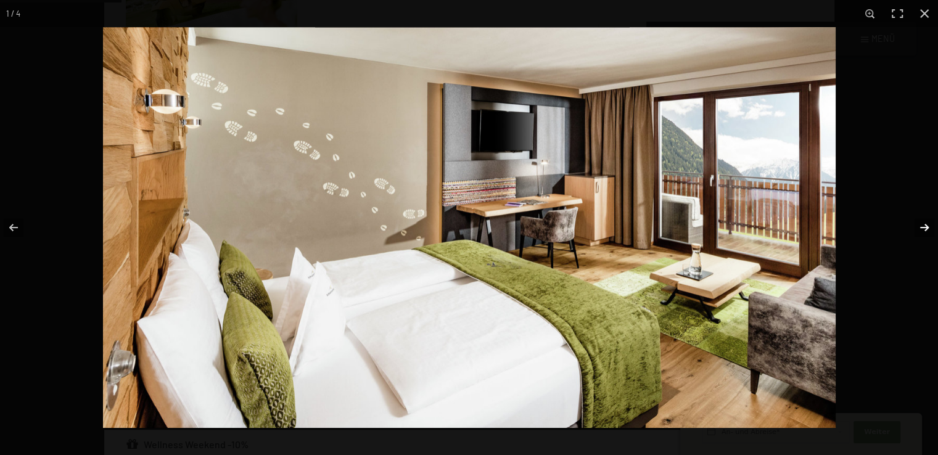
click at [922, 223] on button "button" at bounding box center [916, 228] width 43 height 62
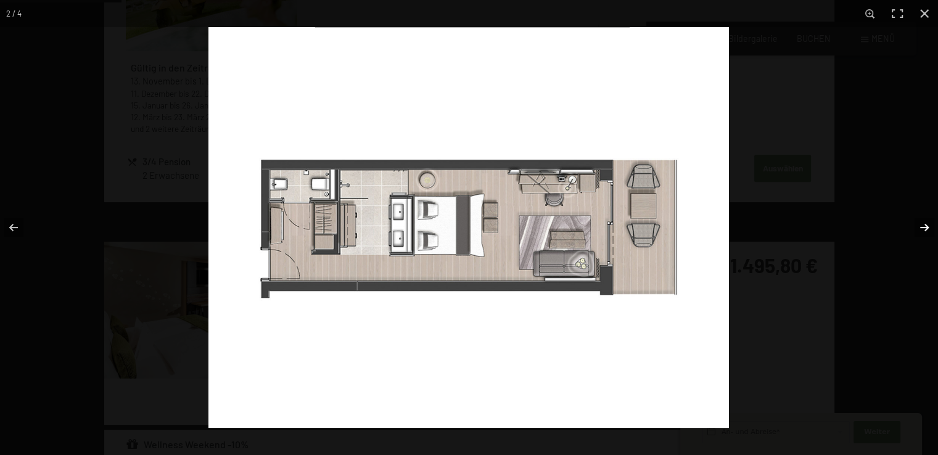
click at [922, 223] on button "button" at bounding box center [916, 228] width 43 height 62
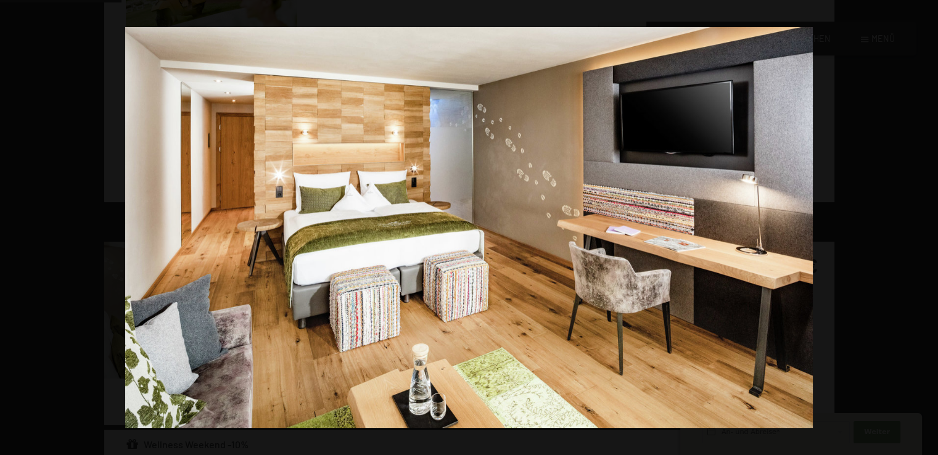
click at [922, 223] on button "button" at bounding box center [916, 228] width 43 height 62
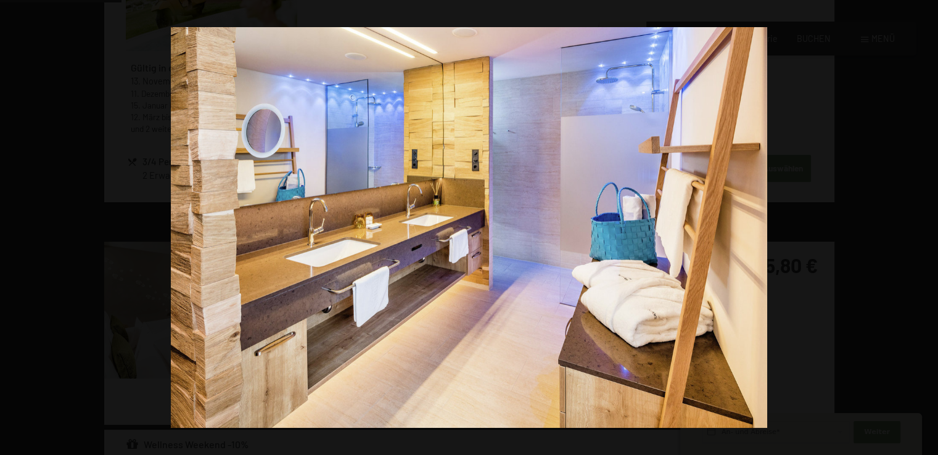
click at [922, 223] on button "button" at bounding box center [916, 228] width 43 height 62
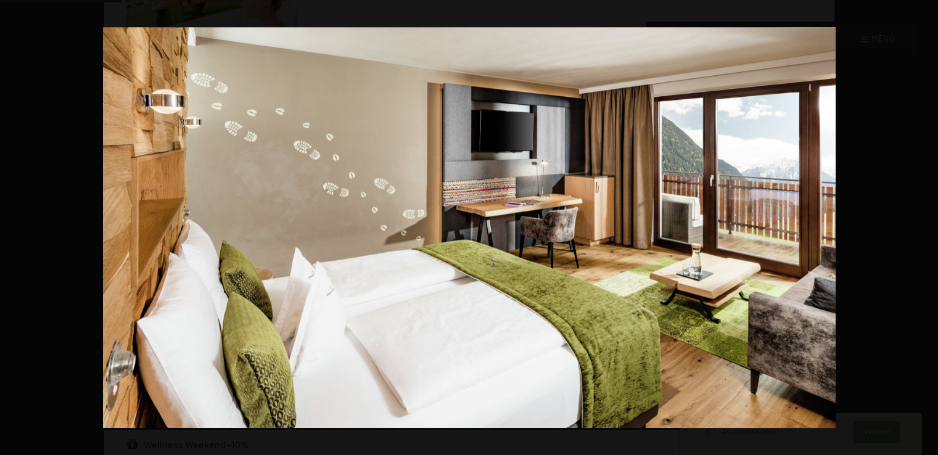
click at [922, 223] on button "button" at bounding box center [916, 228] width 43 height 62
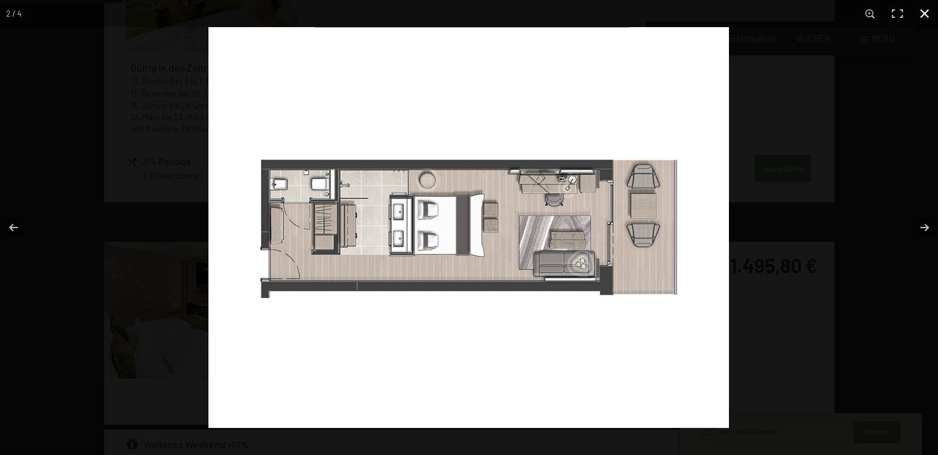
click at [923, 11] on button "button" at bounding box center [924, 13] width 27 height 27
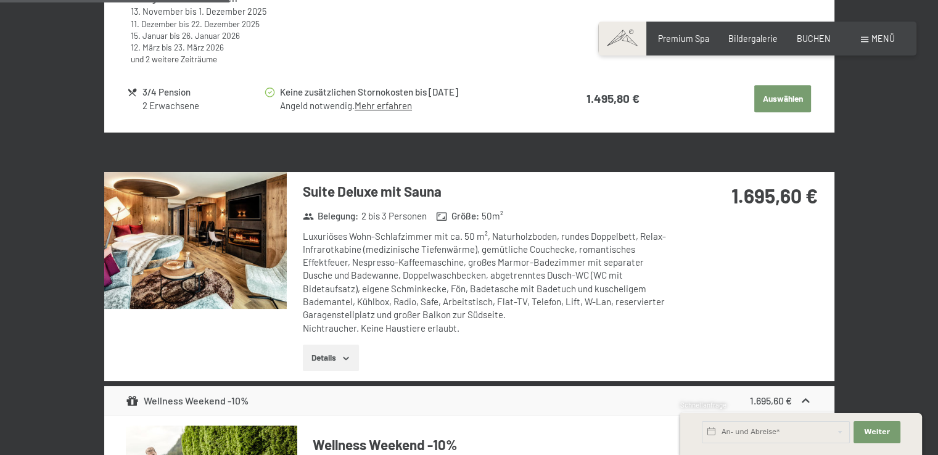
scroll to position [1308, 0]
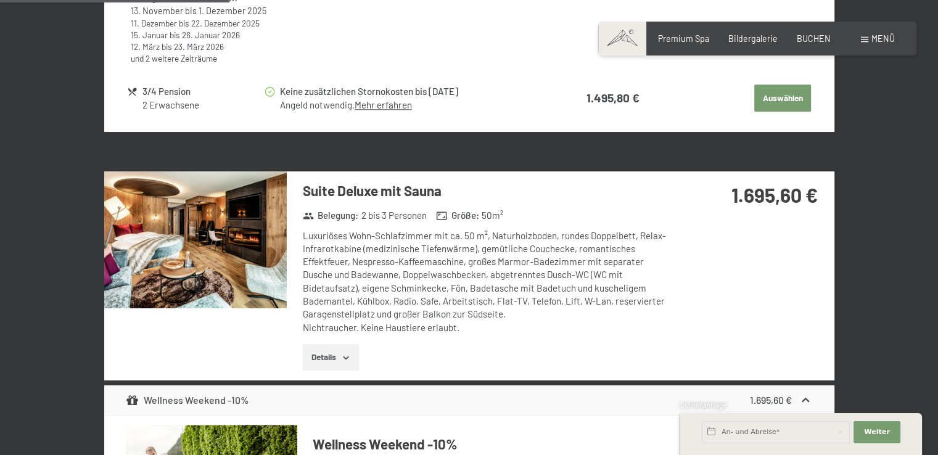
click at [204, 236] on img at bounding box center [195, 240] width 183 height 137
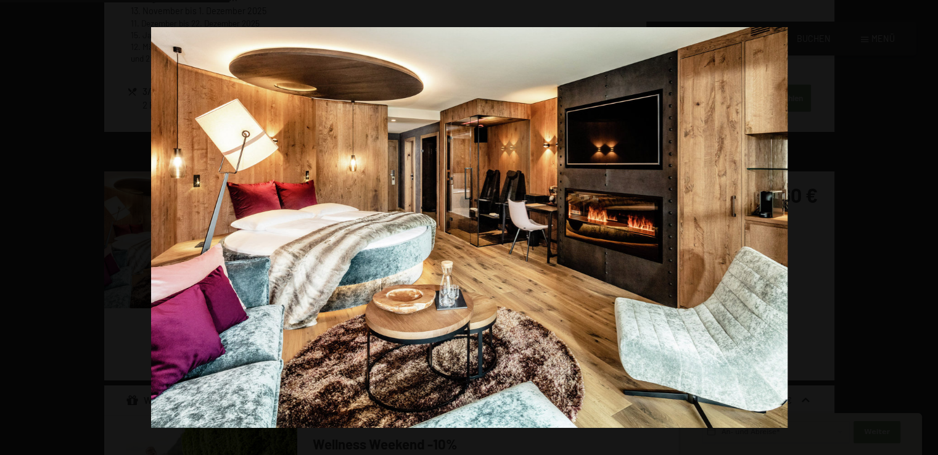
click at [930, 223] on button "button" at bounding box center [916, 228] width 43 height 62
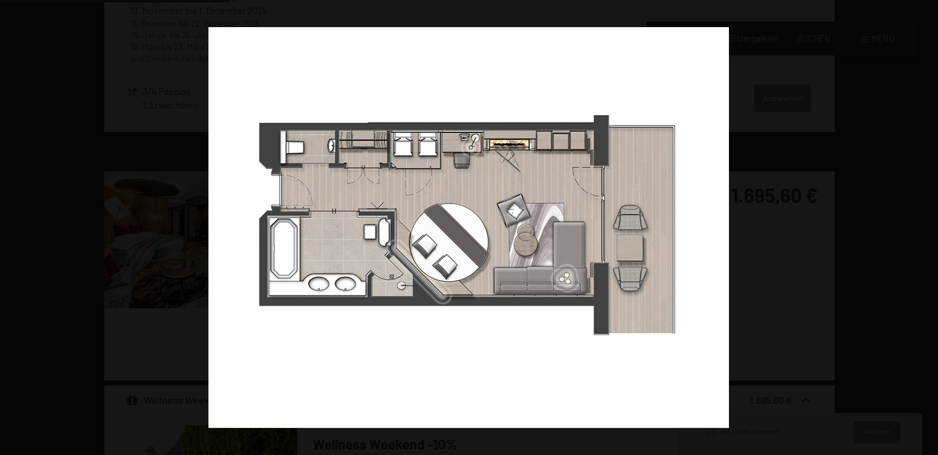
click at [930, 223] on button "button" at bounding box center [916, 228] width 43 height 62
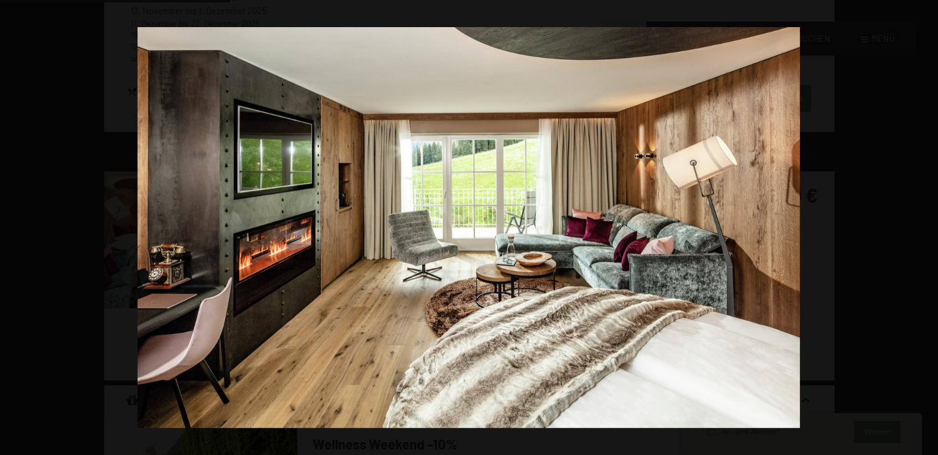
click at [930, 223] on button "button" at bounding box center [916, 228] width 43 height 62
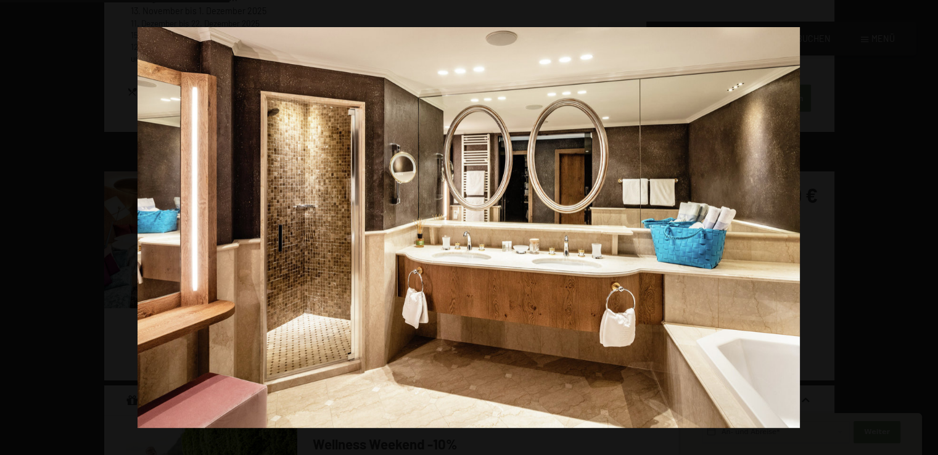
click at [930, 223] on button "button" at bounding box center [916, 228] width 43 height 62
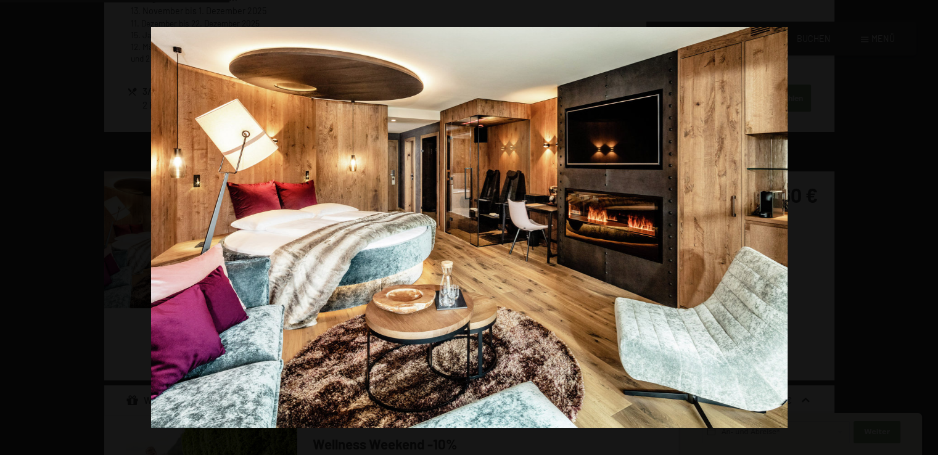
click at [930, 223] on button "button" at bounding box center [916, 228] width 43 height 62
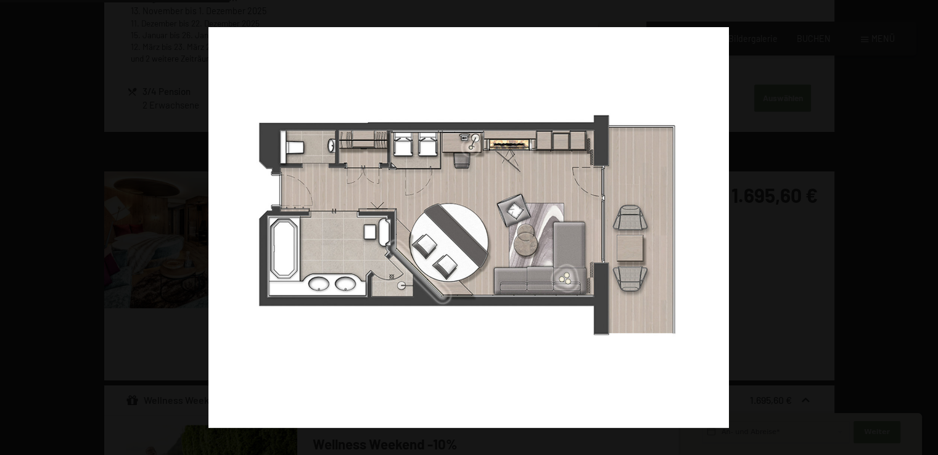
click at [930, 223] on button "button" at bounding box center [916, 228] width 43 height 62
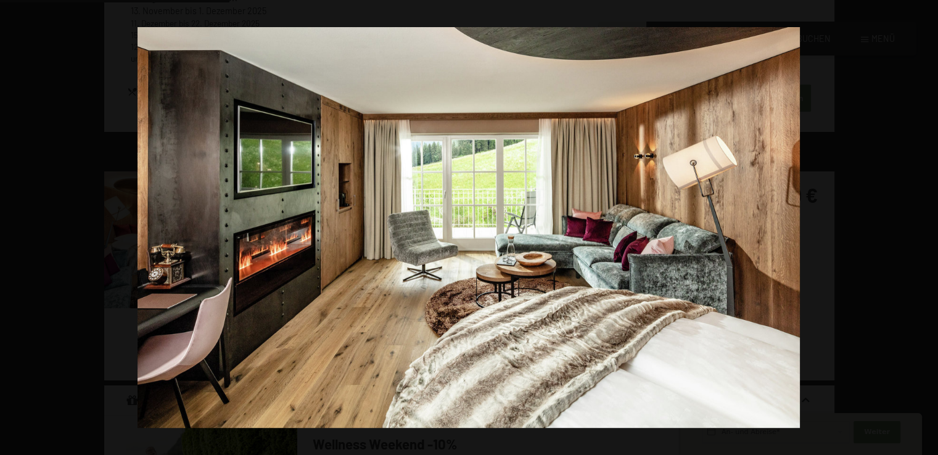
click at [930, 223] on button "button" at bounding box center [916, 228] width 43 height 62
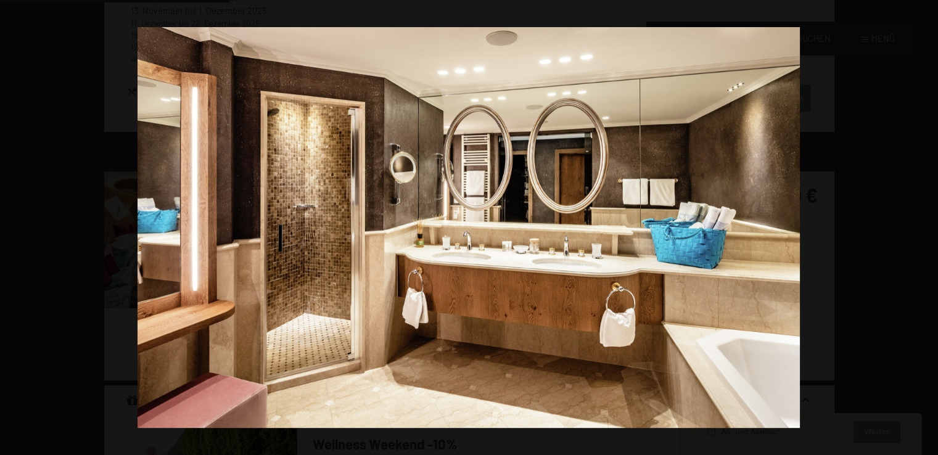
click at [930, 223] on button "button" at bounding box center [916, 228] width 43 height 62
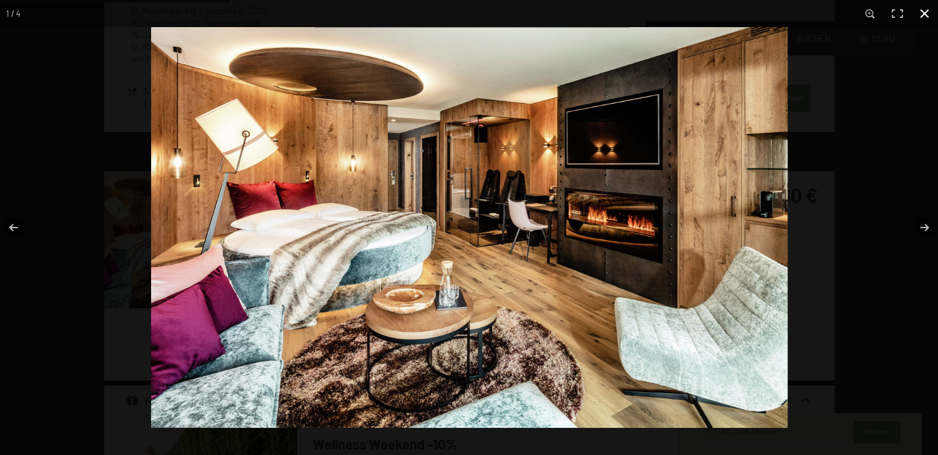
click at [924, 13] on button "button" at bounding box center [924, 13] width 27 height 27
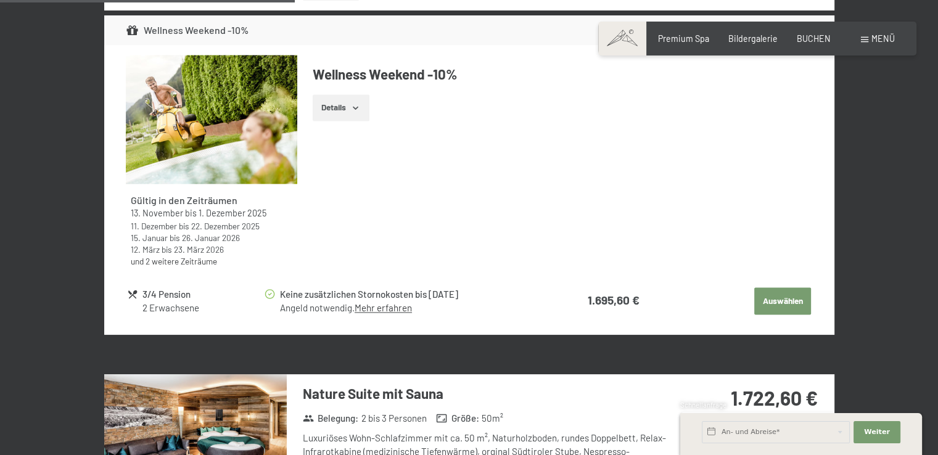
click at [781, 306] on button "Auswählen" at bounding box center [782, 300] width 57 height 27
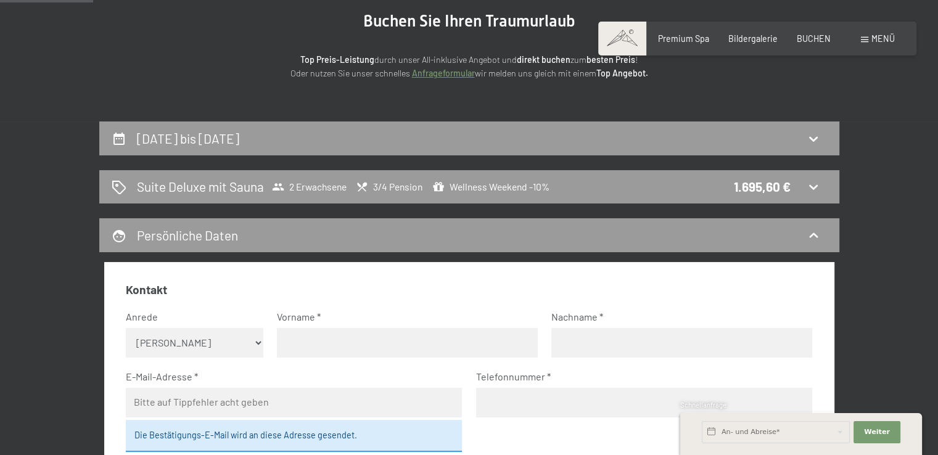
scroll to position [136, 0]
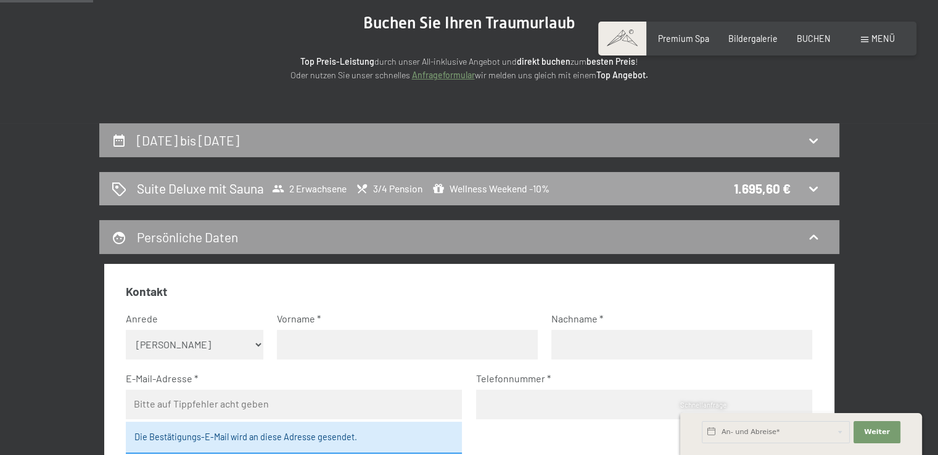
click at [824, 181] on div "Suite Deluxe mit Sauna 2 Erwachsene 3/4 Pension Wellness Weekend -10% 1.695,60 €" at bounding box center [470, 189] width 716 height 18
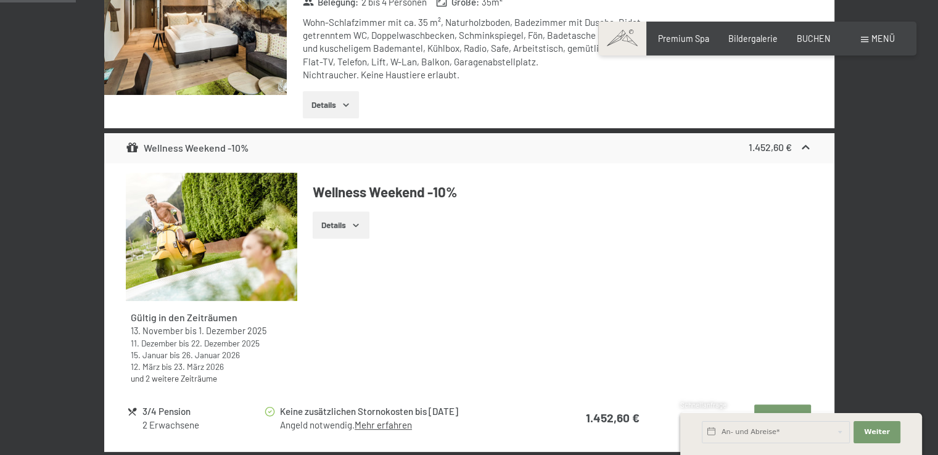
scroll to position [444, 0]
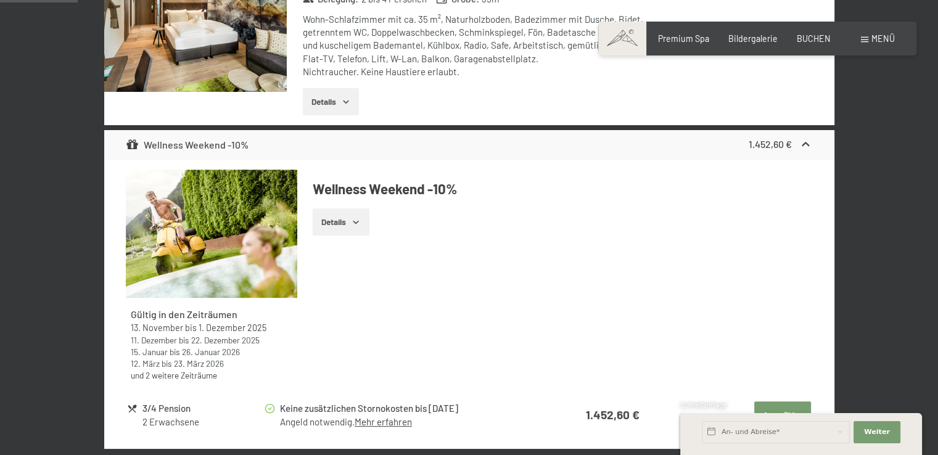
click at [349, 224] on button "Details" at bounding box center [341, 222] width 56 height 27
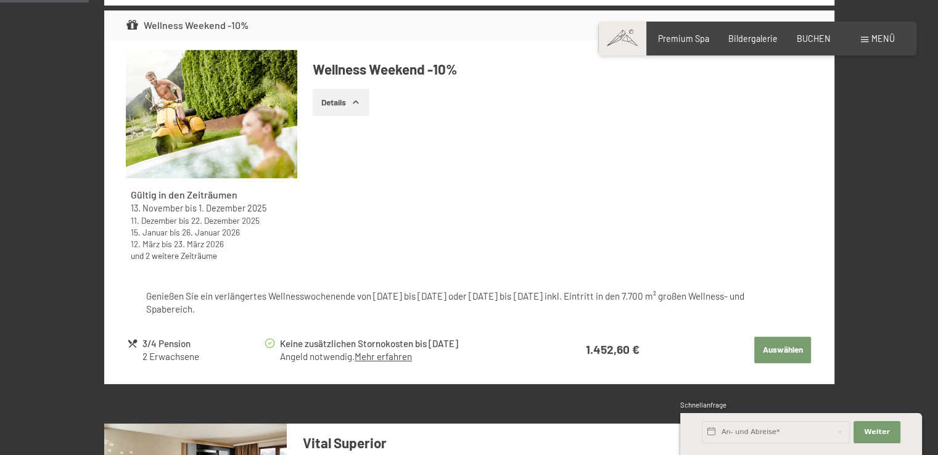
scroll to position [568, 0]
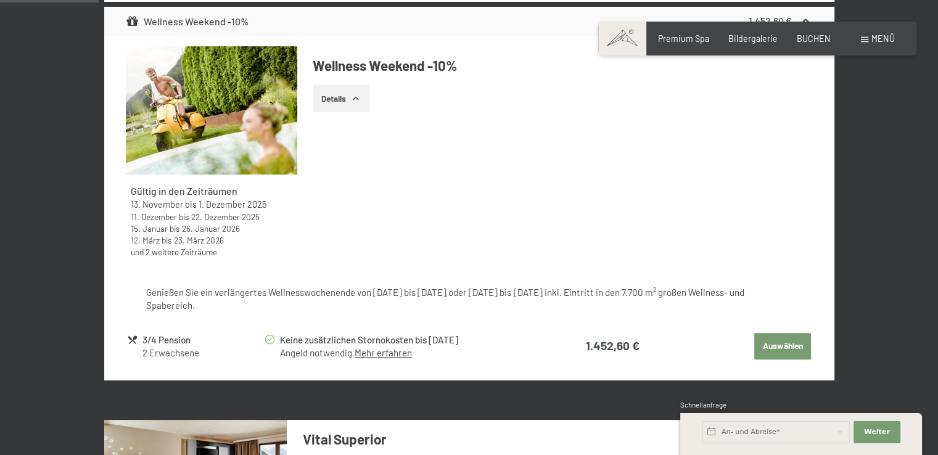
click at [782, 356] on button "Auswählen" at bounding box center [782, 346] width 57 height 27
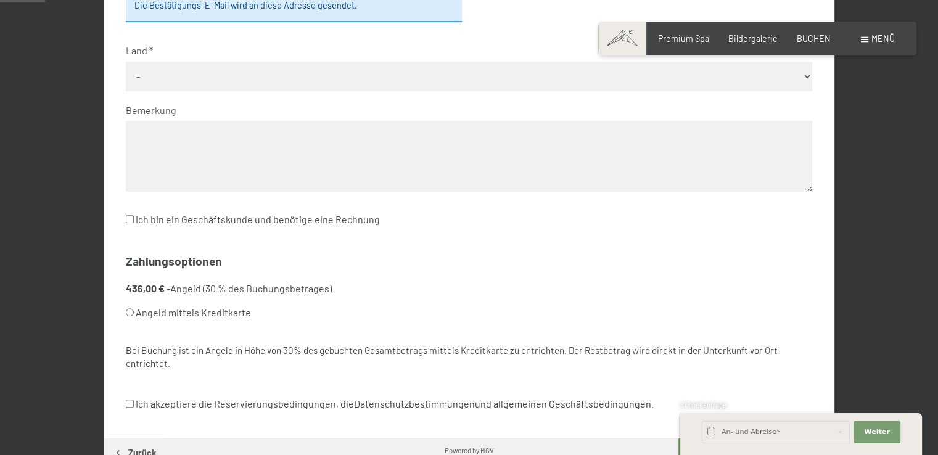
scroll to position [259, 0]
